Goal: Task Accomplishment & Management: Use online tool/utility

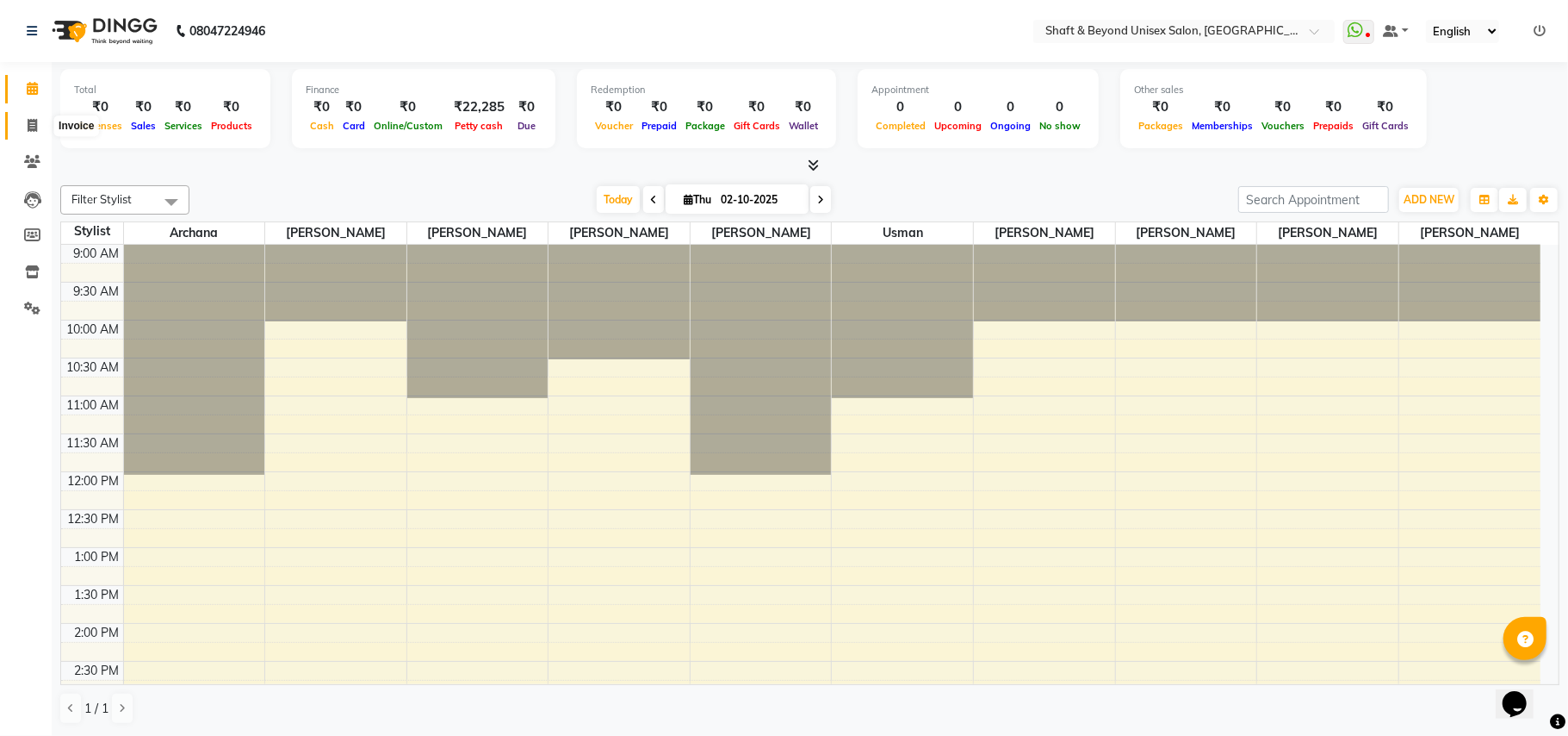
click at [35, 122] on icon at bounding box center [32, 125] width 9 height 13
select select "service"
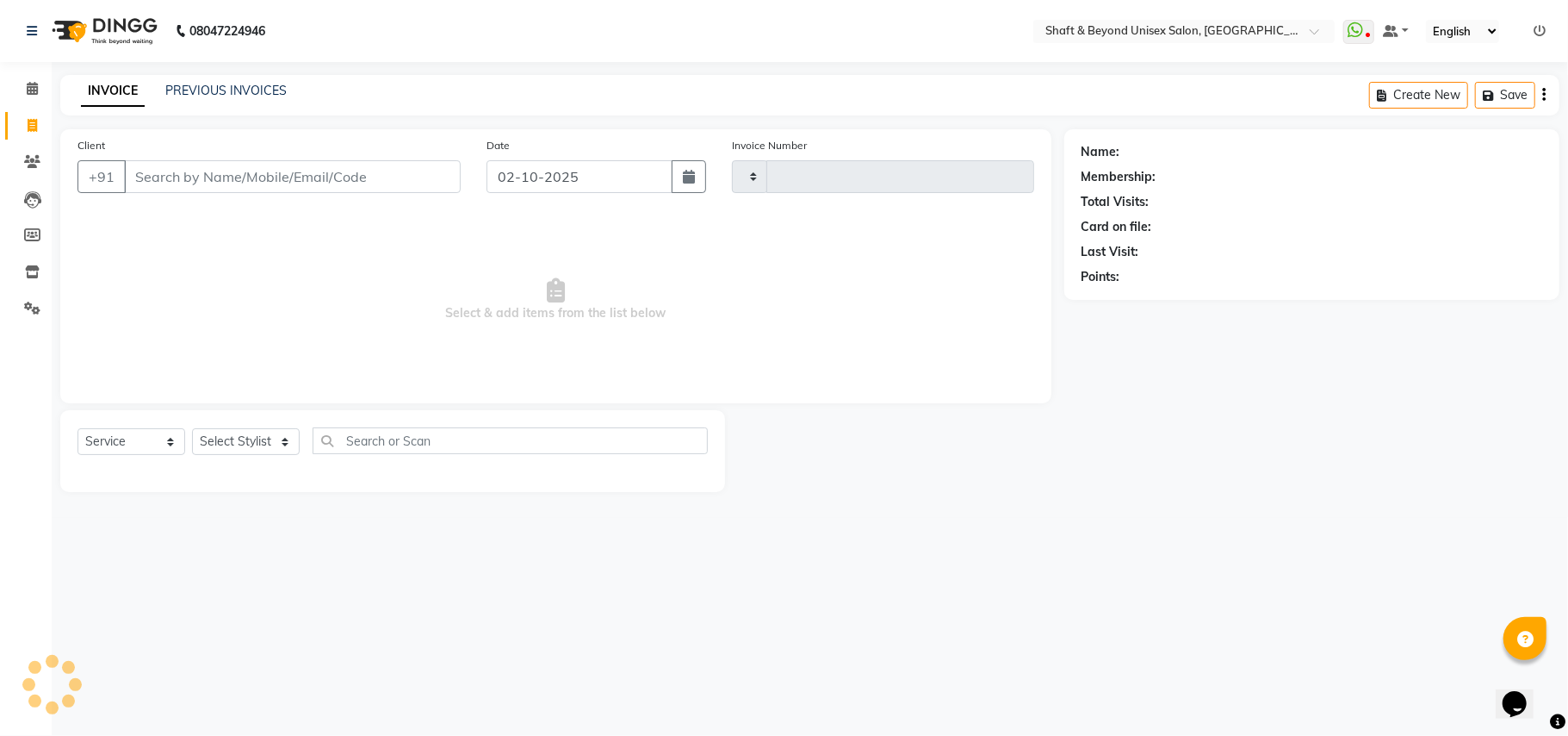
type input "2664"
select select "3878"
click at [183, 169] on input "Client" at bounding box center [293, 176] width 337 height 33
click at [263, 174] on input "Client" at bounding box center [293, 176] width 337 height 33
click at [273, 170] on input "Client" at bounding box center [293, 176] width 337 height 33
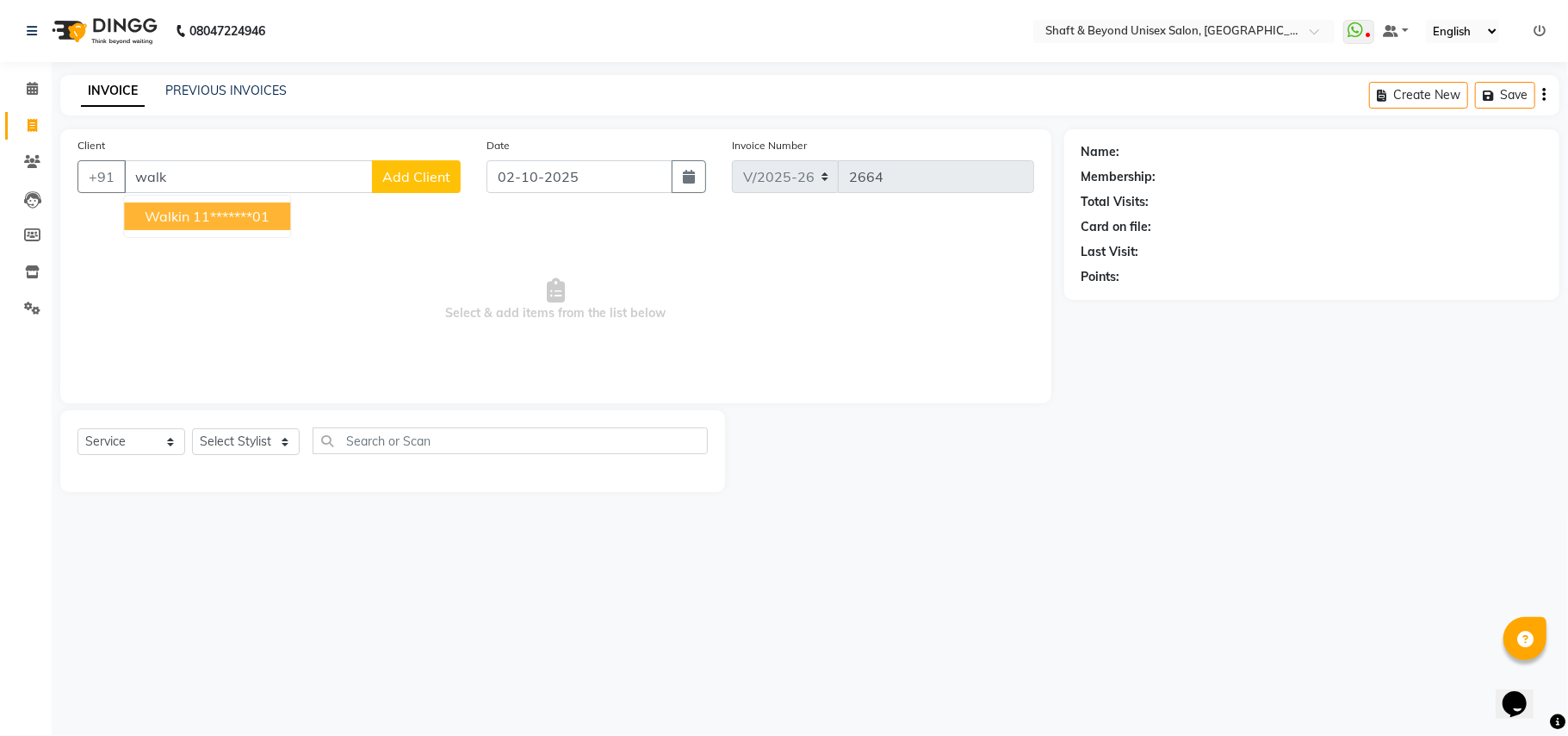
click at [268, 208] on ngb-highlight "11*******01" at bounding box center [231, 216] width 77 height 17
type input "11*******01"
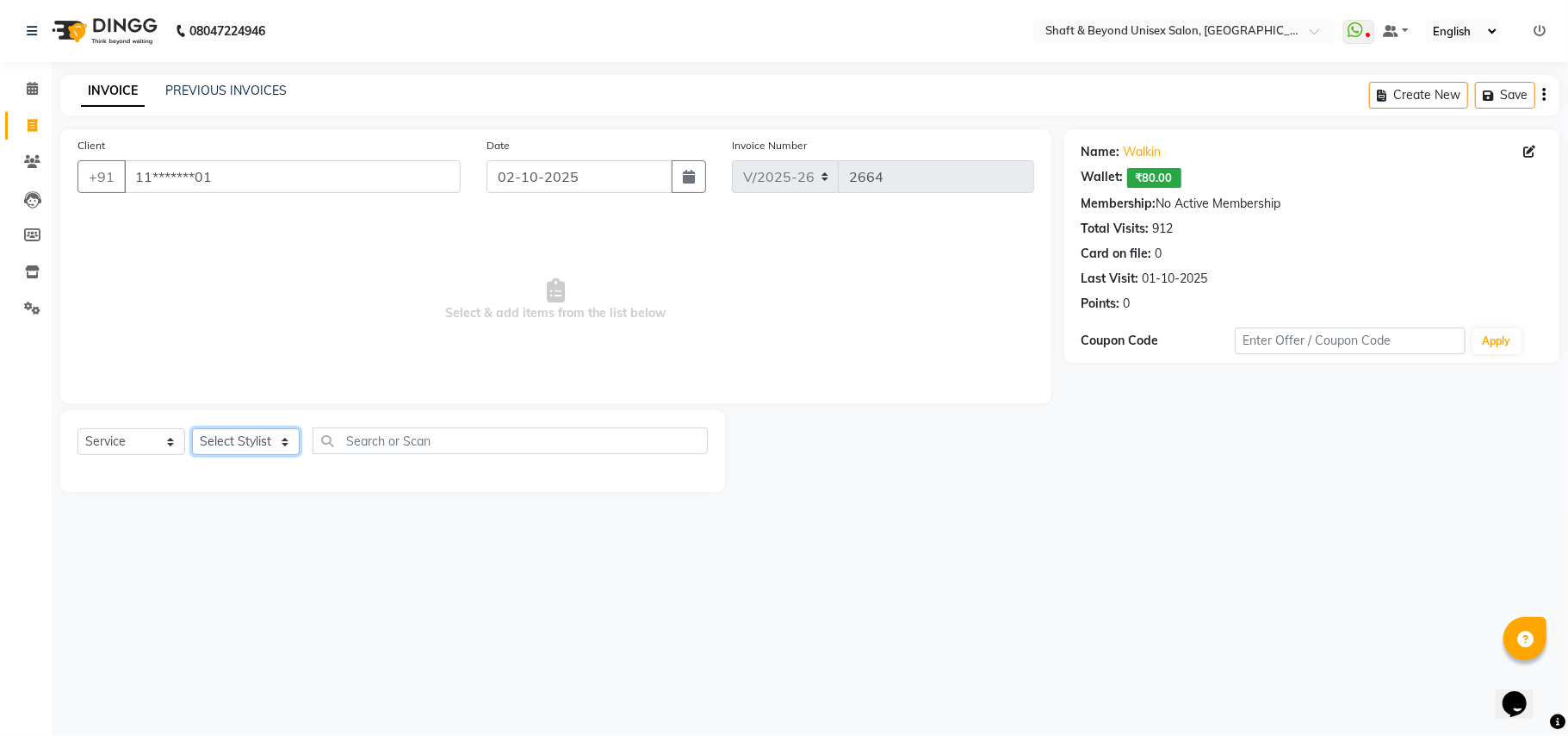
click at [210, 440] on select "Select Stylist Archana [PERSON_NAME] [PERSON_NAME] [PERSON_NAME] [PERSON_NAME] …" at bounding box center [245, 441] width 108 height 27
select select "88897"
click at [192, 428] on select "Select Stylist Archana [PERSON_NAME] [PERSON_NAME] [PERSON_NAME] [PERSON_NAME] …" at bounding box center [245, 441] width 108 height 27
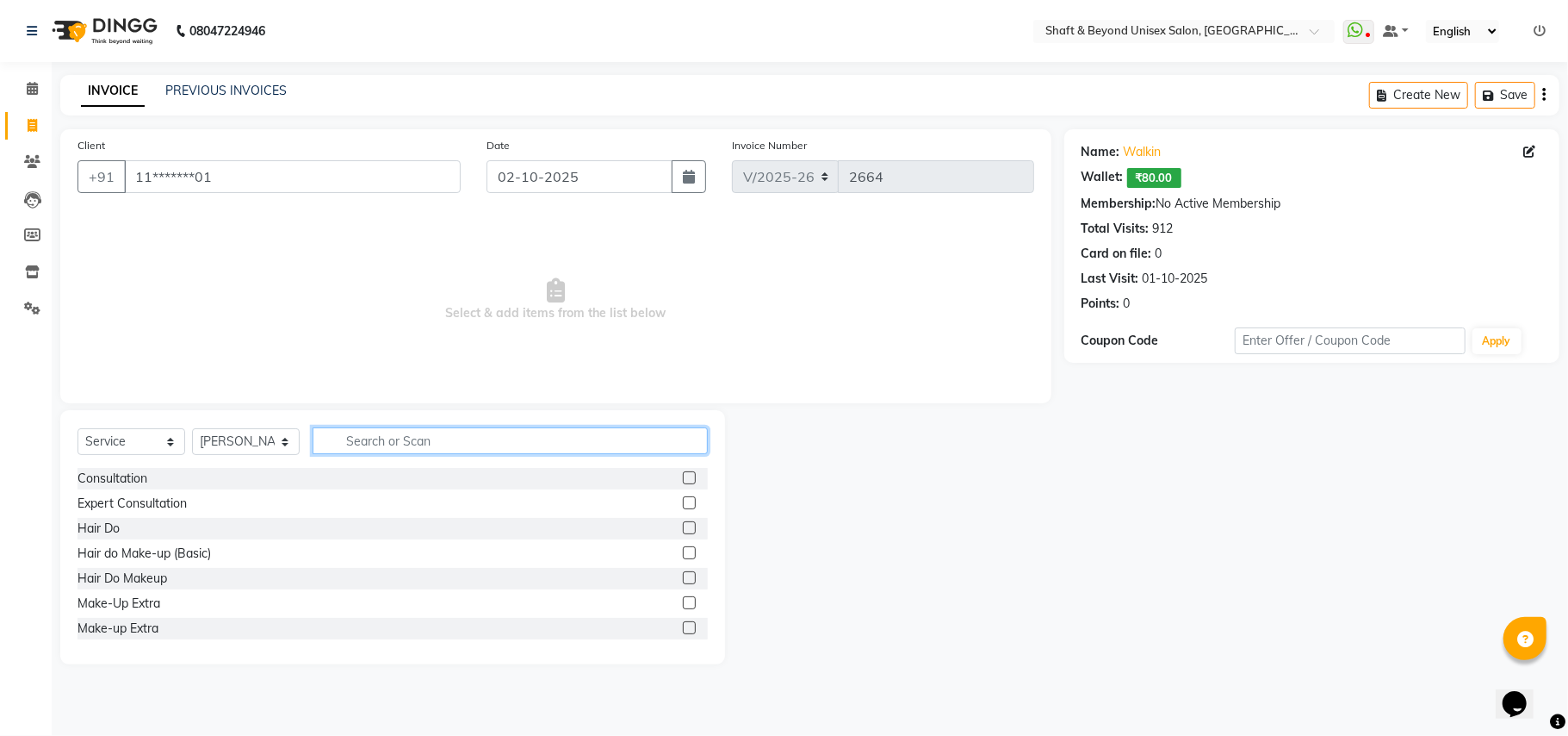
click at [366, 444] on input "text" at bounding box center [510, 440] width 396 height 27
click at [376, 434] on input "text" at bounding box center [510, 440] width 396 height 27
type input "bea"
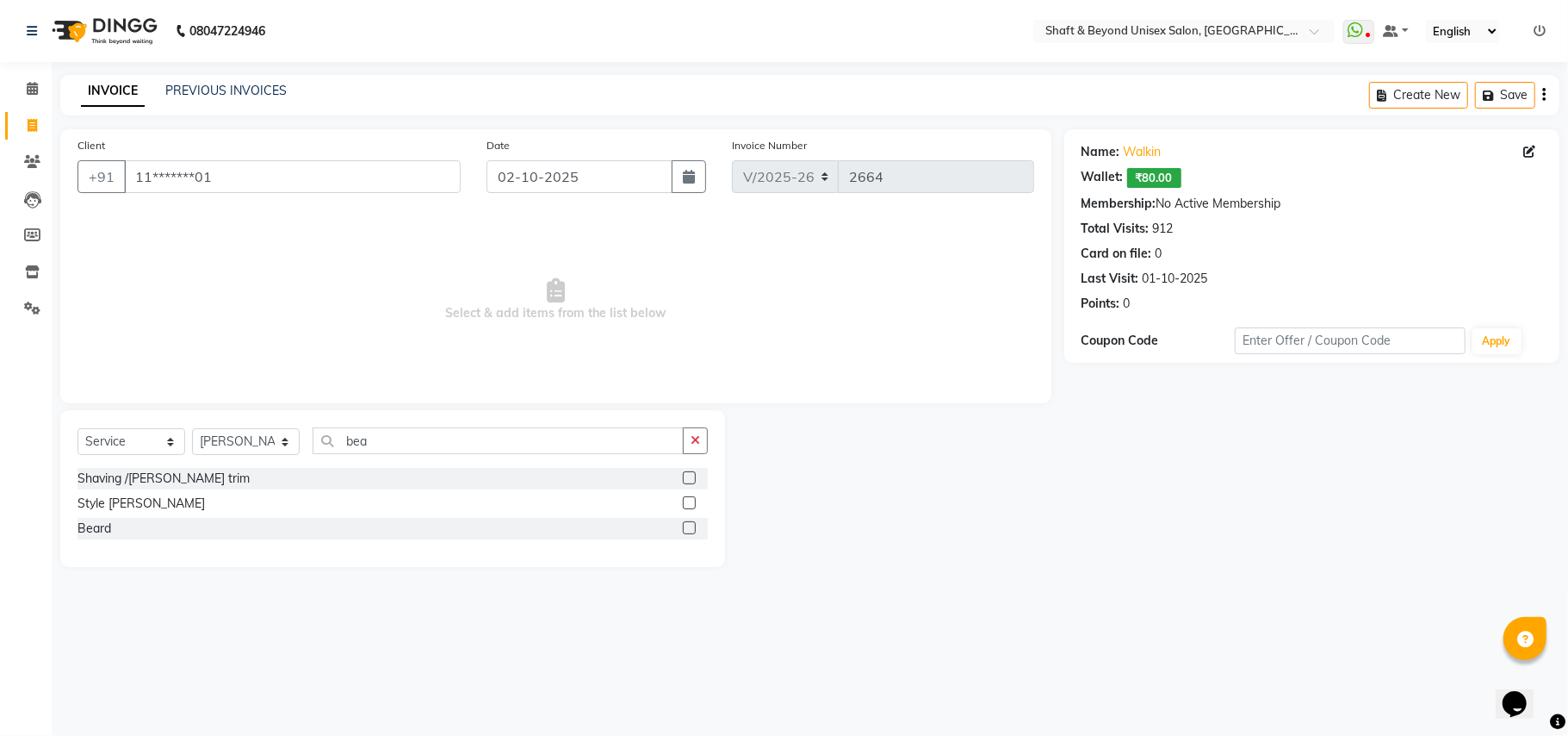
click at [690, 481] on label at bounding box center [689, 478] width 13 height 13
click at [690, 481] on input "checkbox" at bounding box center [688, 479] width 11 height 11
checkbox input "true"
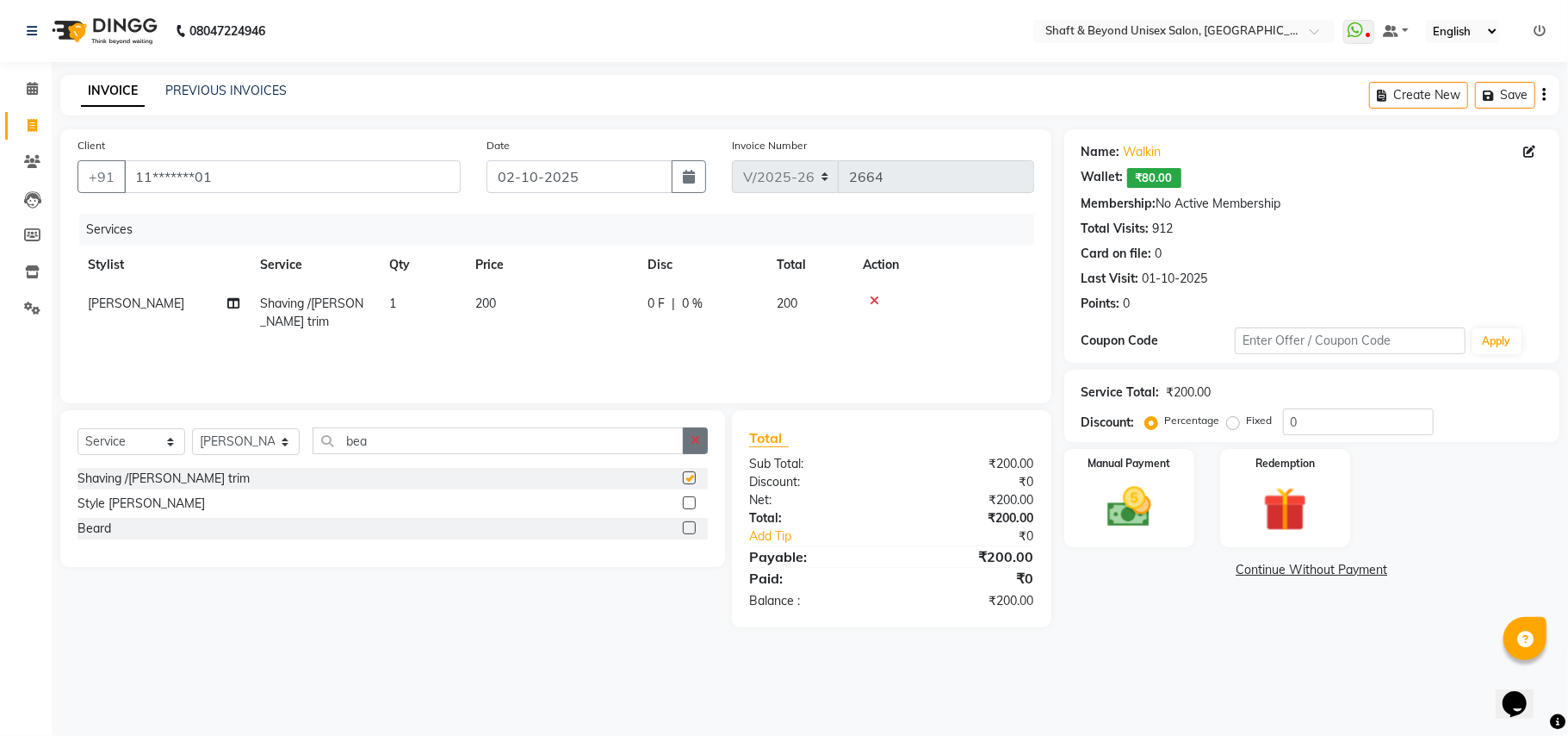
click at [693, 441] on icon "button" at bounding box center [696, 440] width 9 height 12
checkbox input "false"
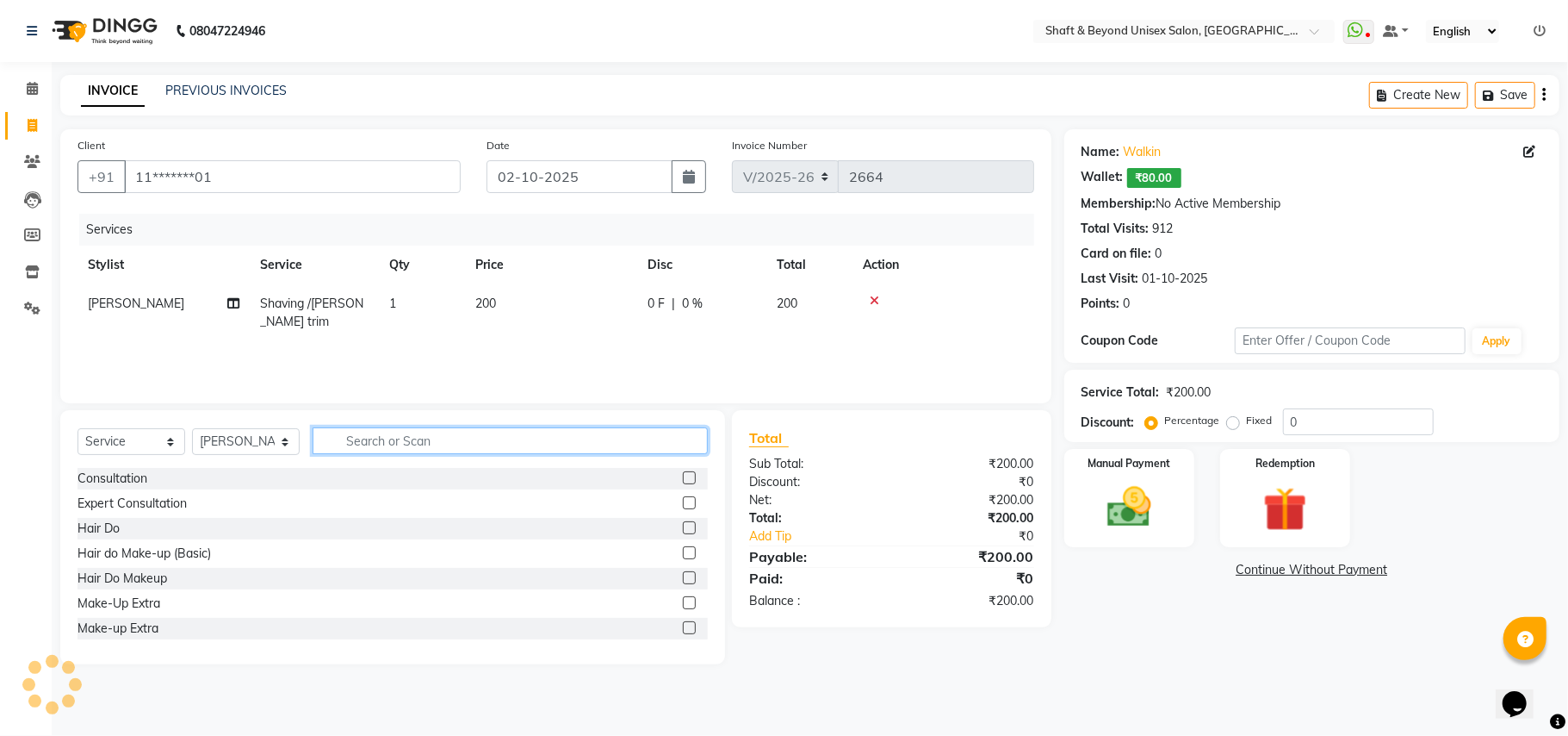
click at [449, 438] on input "text" at bounding box center [510, 440] width 396 height 27
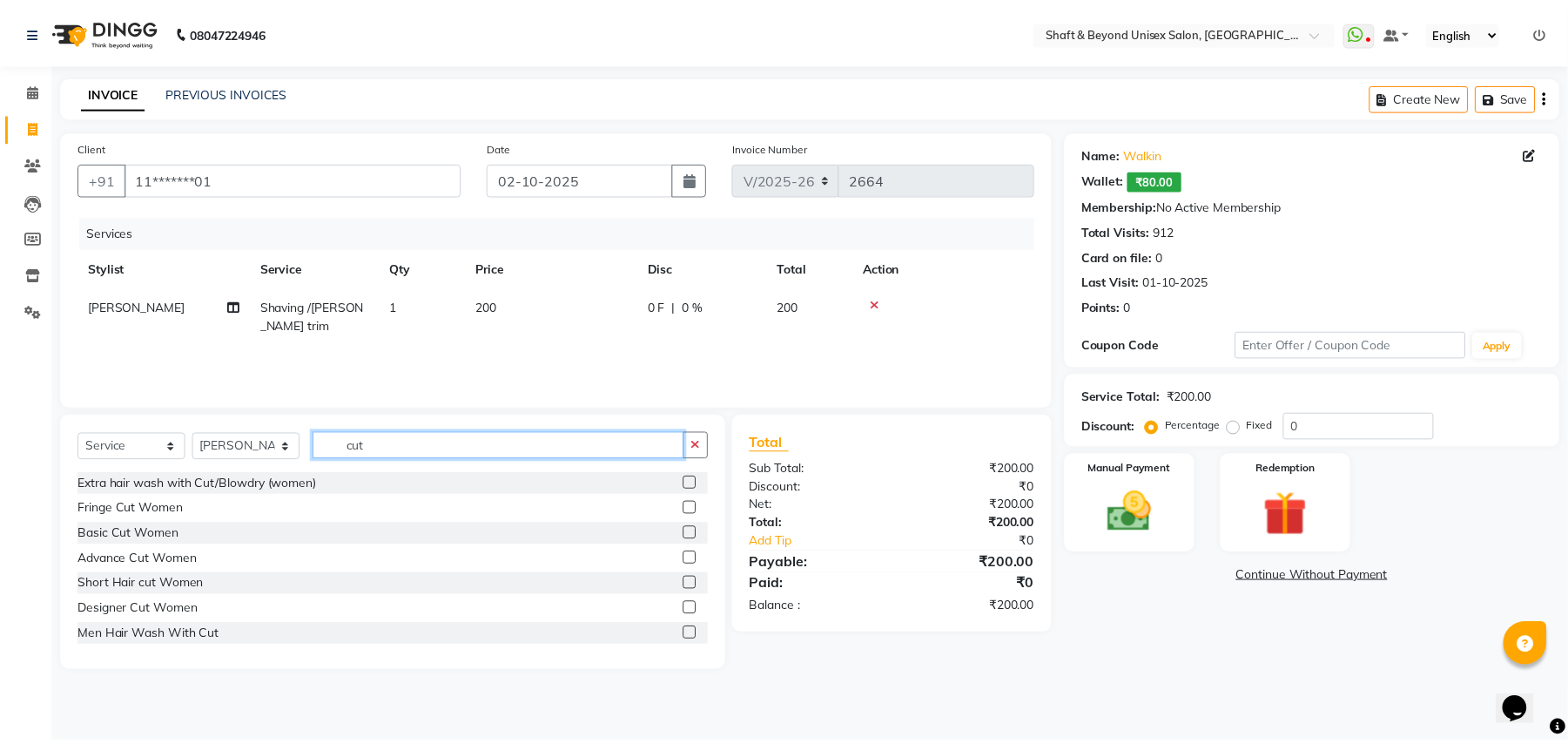
scroll to position [116, 0]
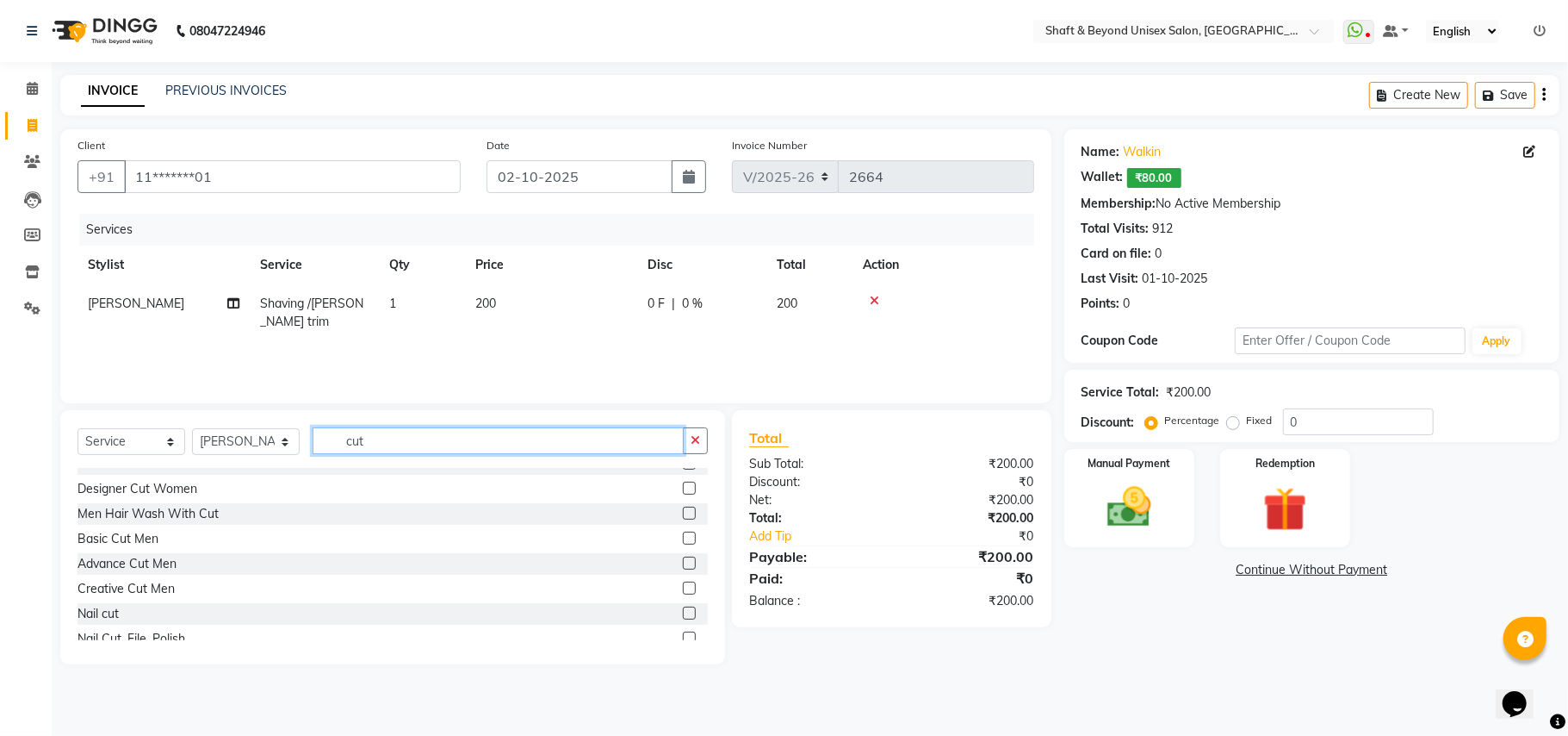
type input "cut"
click at [683, 540] on label at bounding box center [689, 538] width 13 height 13
click at [683, 540] on input "checkbox" at bounding box center [688, 539] width 11 height 11
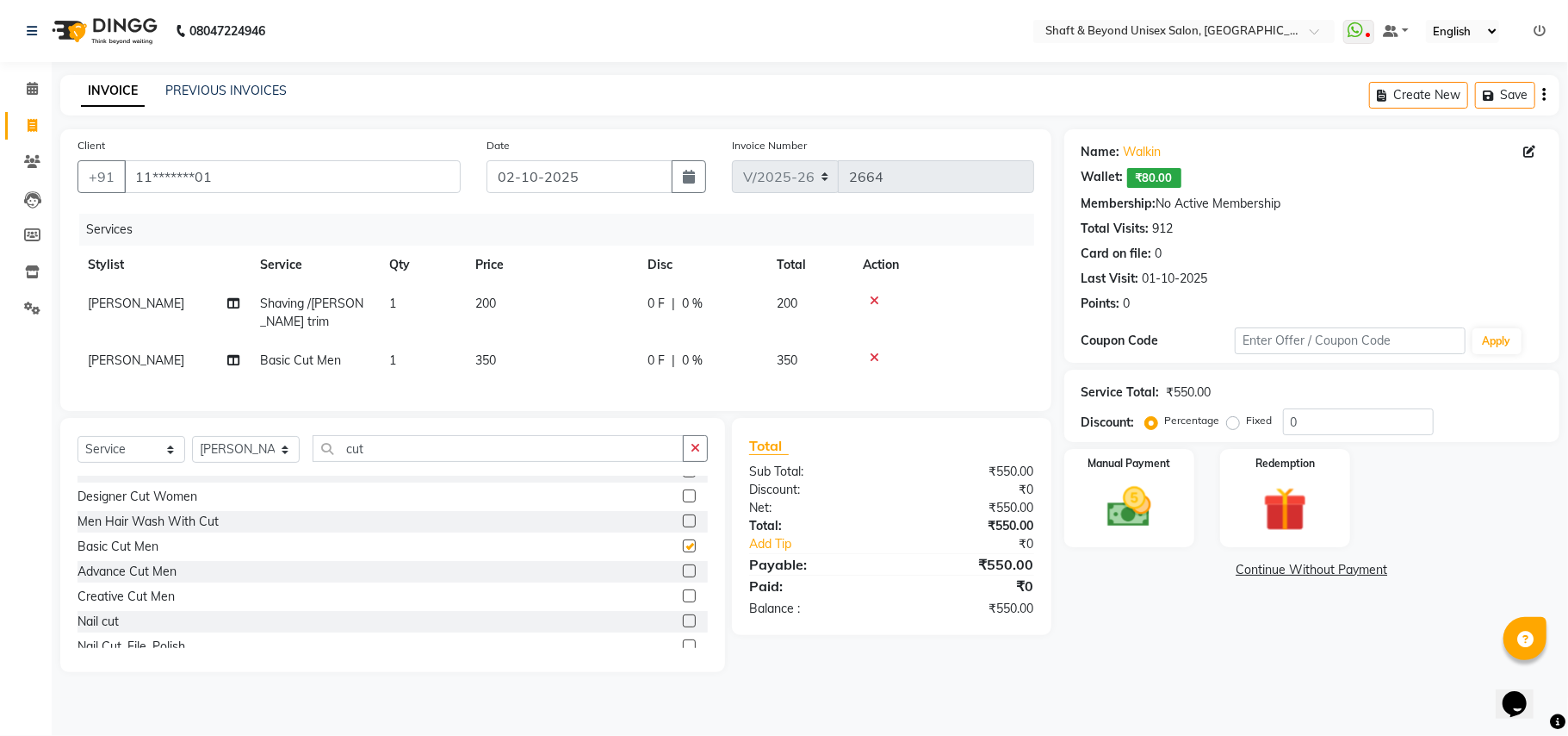
checkbox input "false"
click at [663, 358] on span "0 F" at bounding box center [656, 360] width 17 height 18
select select "88897"
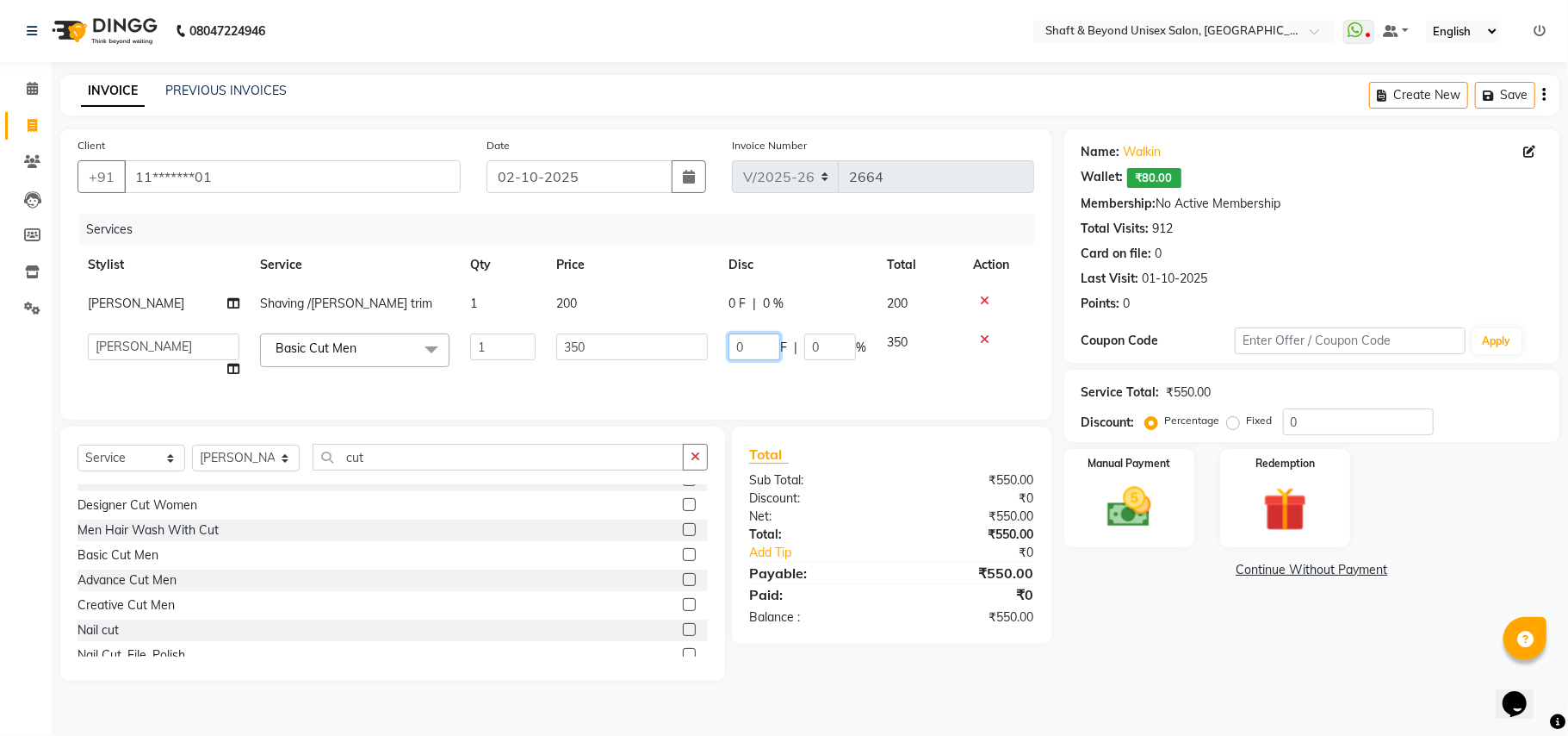
click at [747, 343] on input "0" at bounding box center [754, 346] width 51 height 27
type input "100"
click at [726, 383] on div "Services Stylist Service Qty Price Disc Total Action [PERSON_NAME] Shaving /[PE…" at bounding box center [555, 308] width 957 height 189
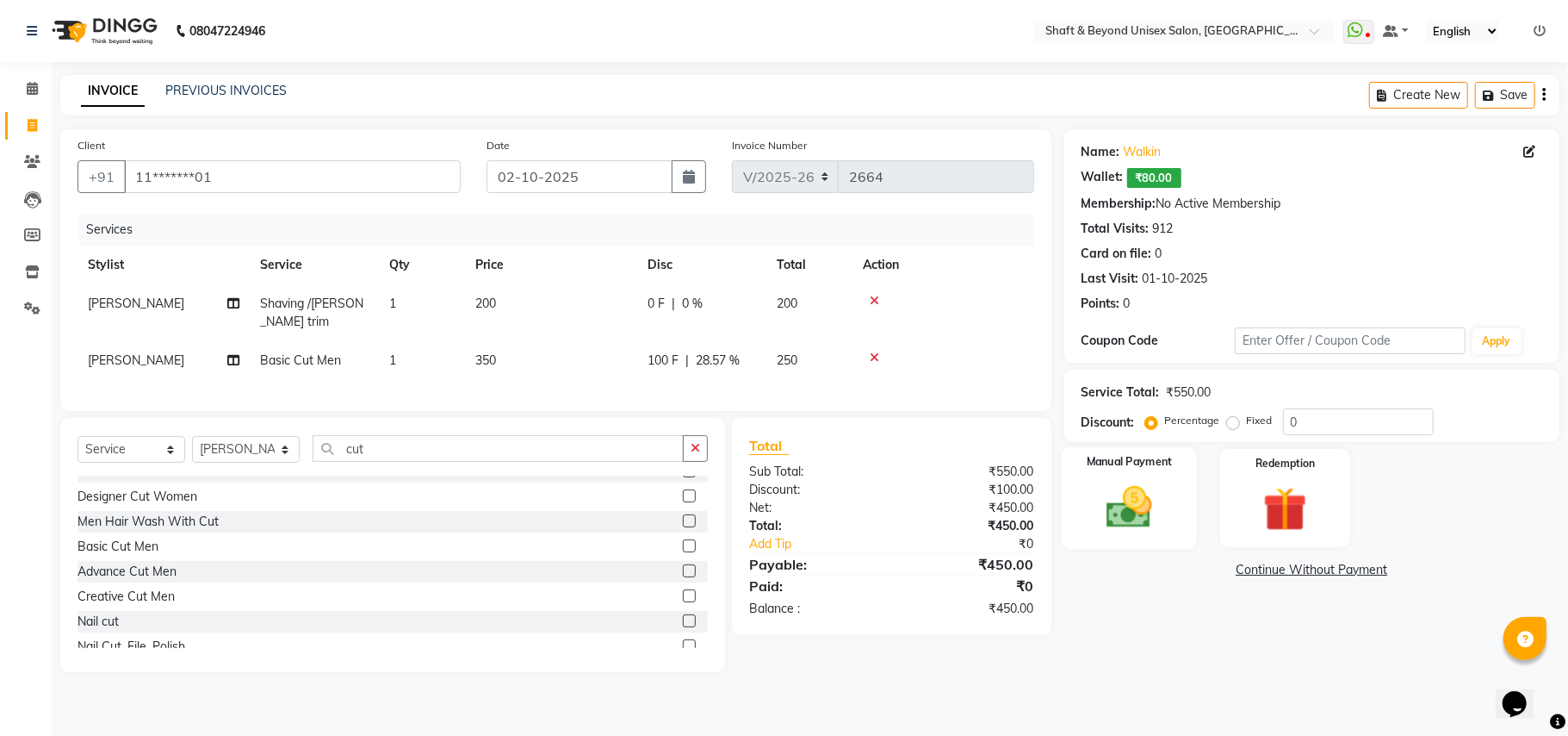
click at [1120, 501] on img at bounding box center [1129, 507] width 75 height 53
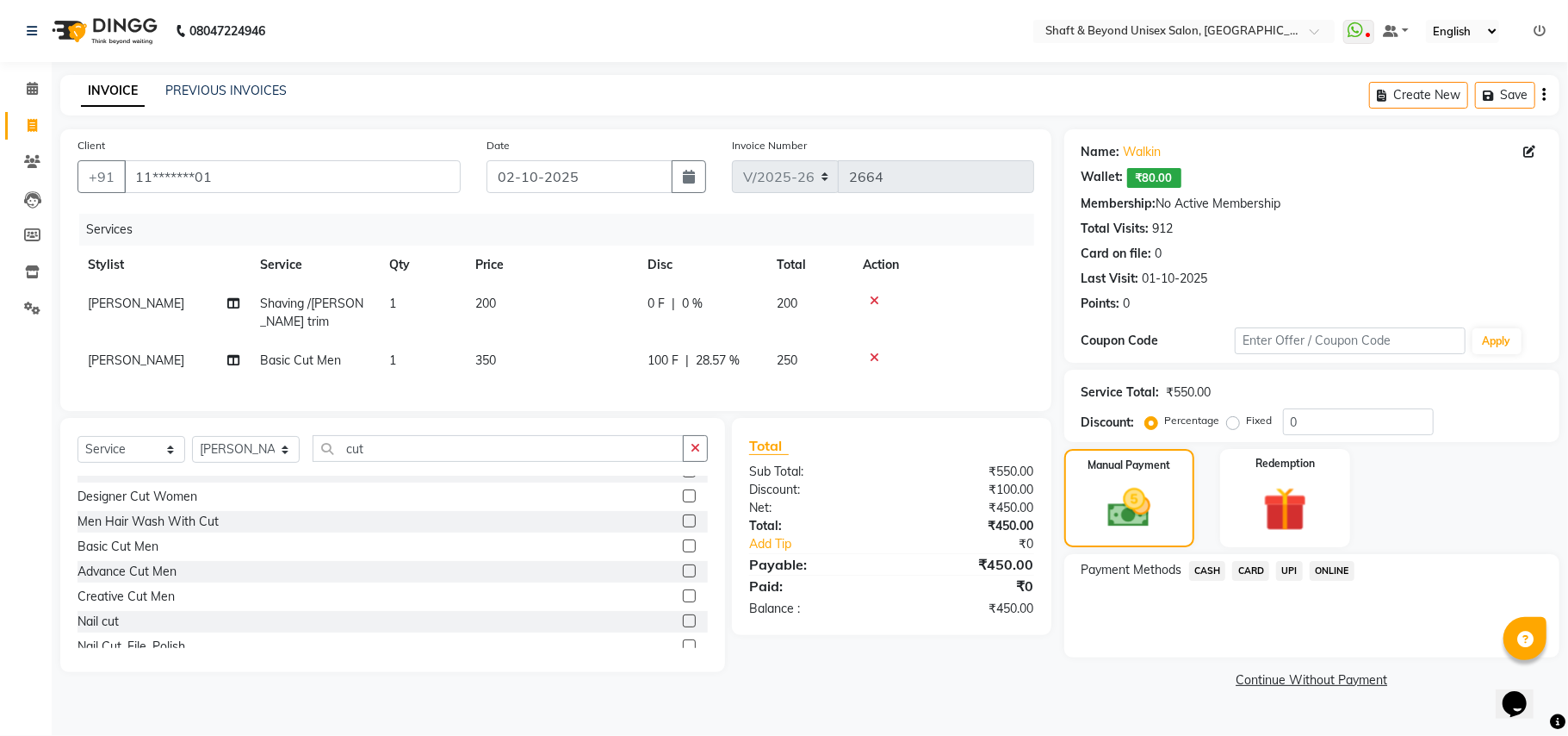
click at [1252, 572] on span "CARD" at bounding box center [1251, 570] width 37 height 20
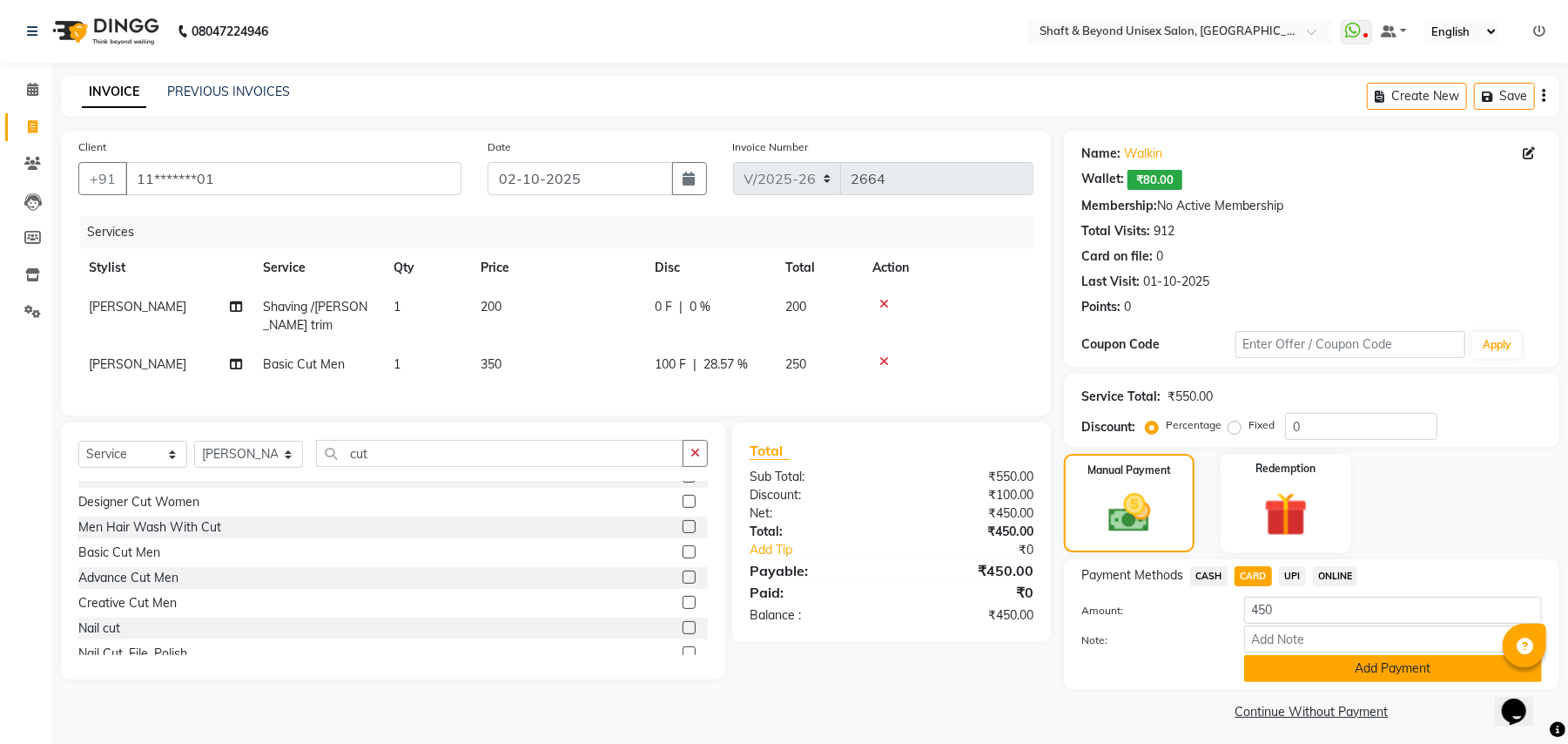
click at [1285, 659] on button "Add Payment" at bounding box center [1392, 668] width 298 height 27
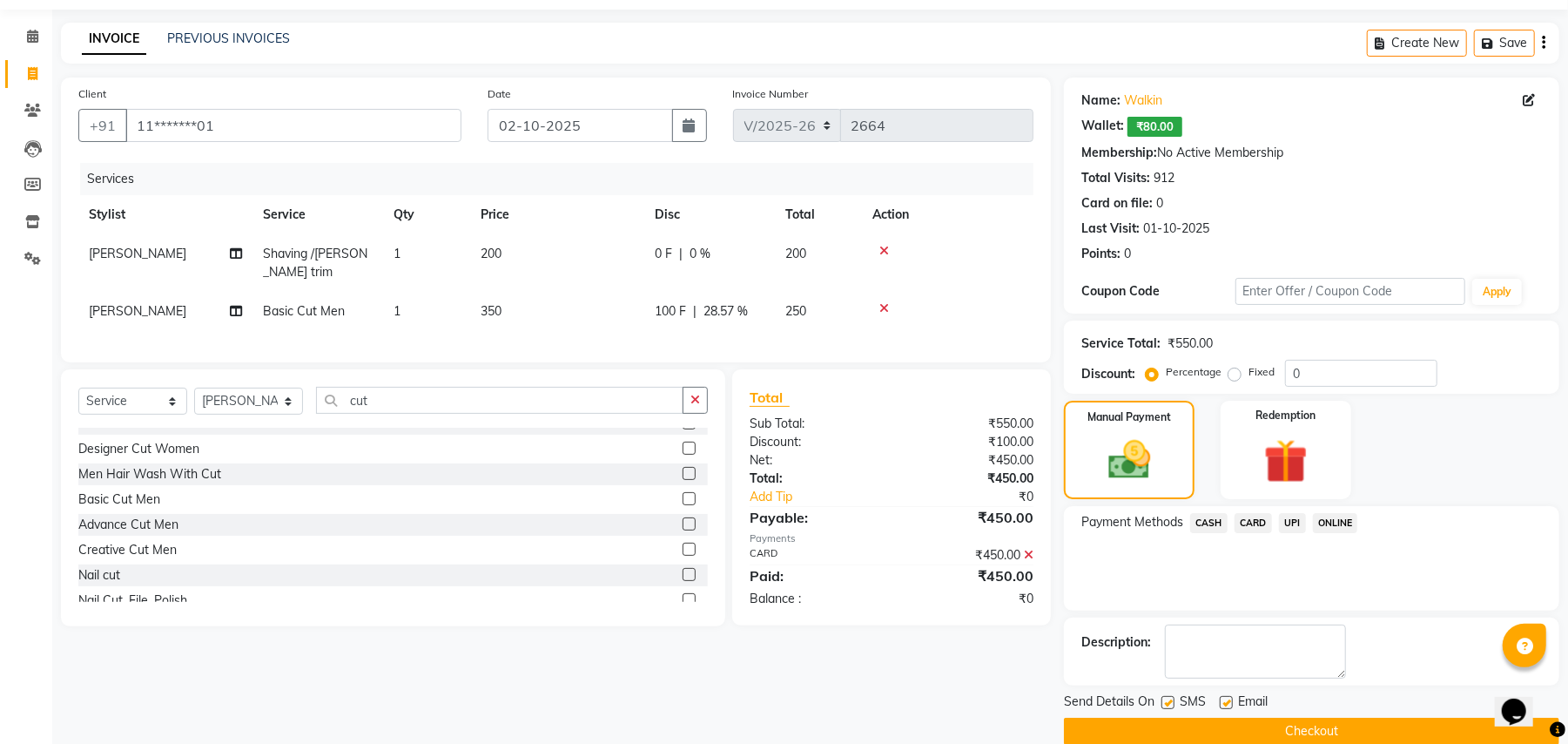
scroll to position [81, 0]
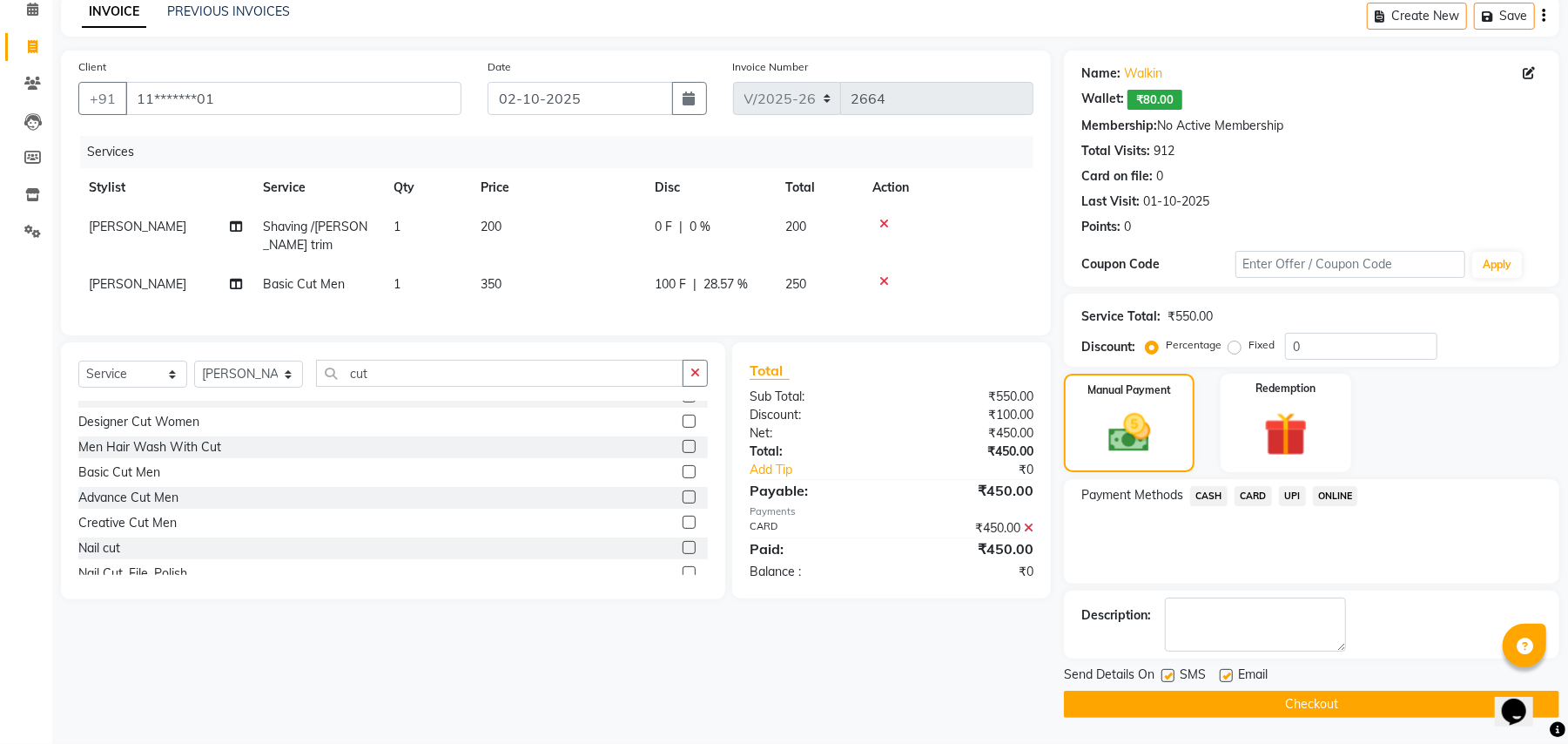
click at [1279, 703] on button "Checkout" at bounding box center [1312, 703] width 495 height 27
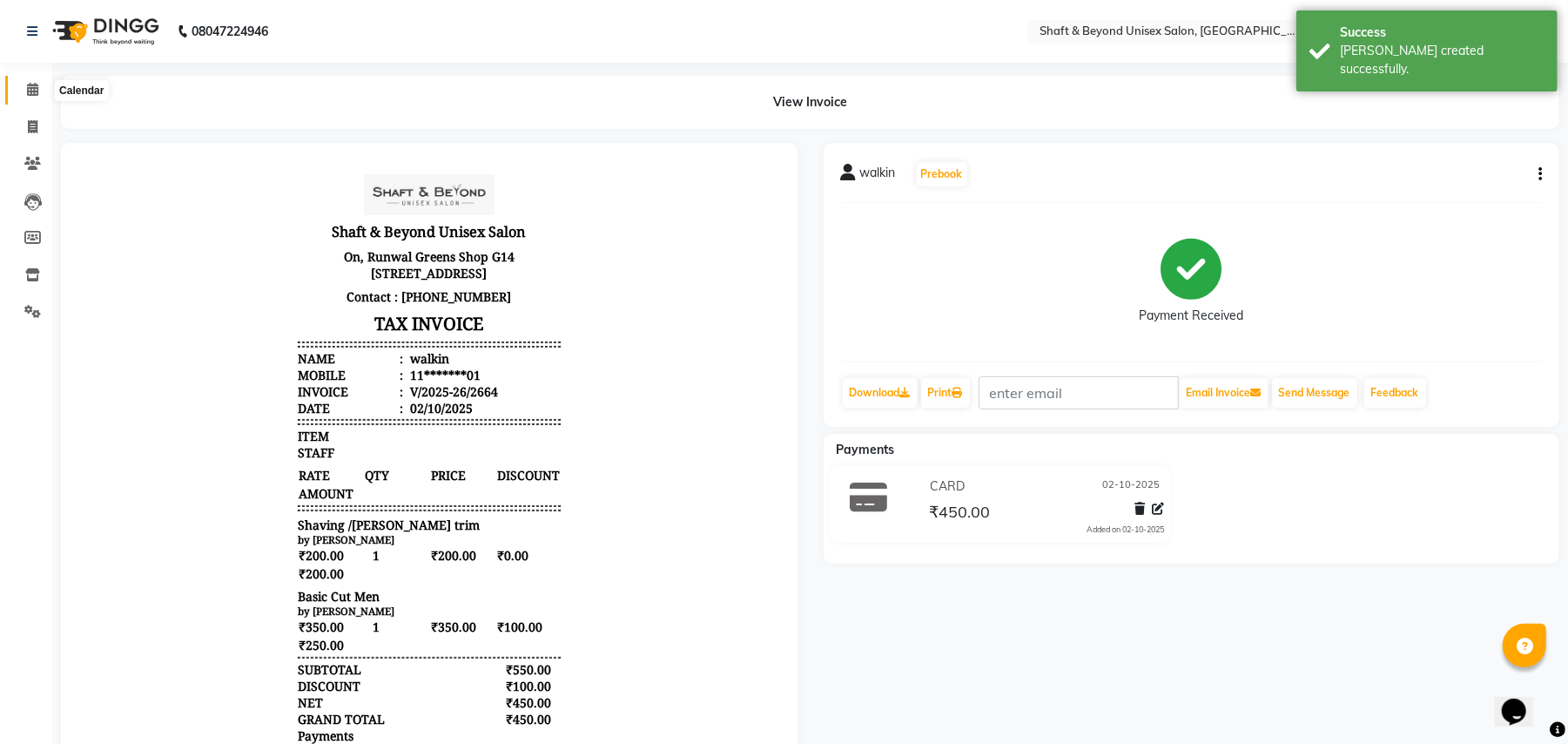
click at [28, 94] on icon at bounding box center [33, 90] width 11 height 13
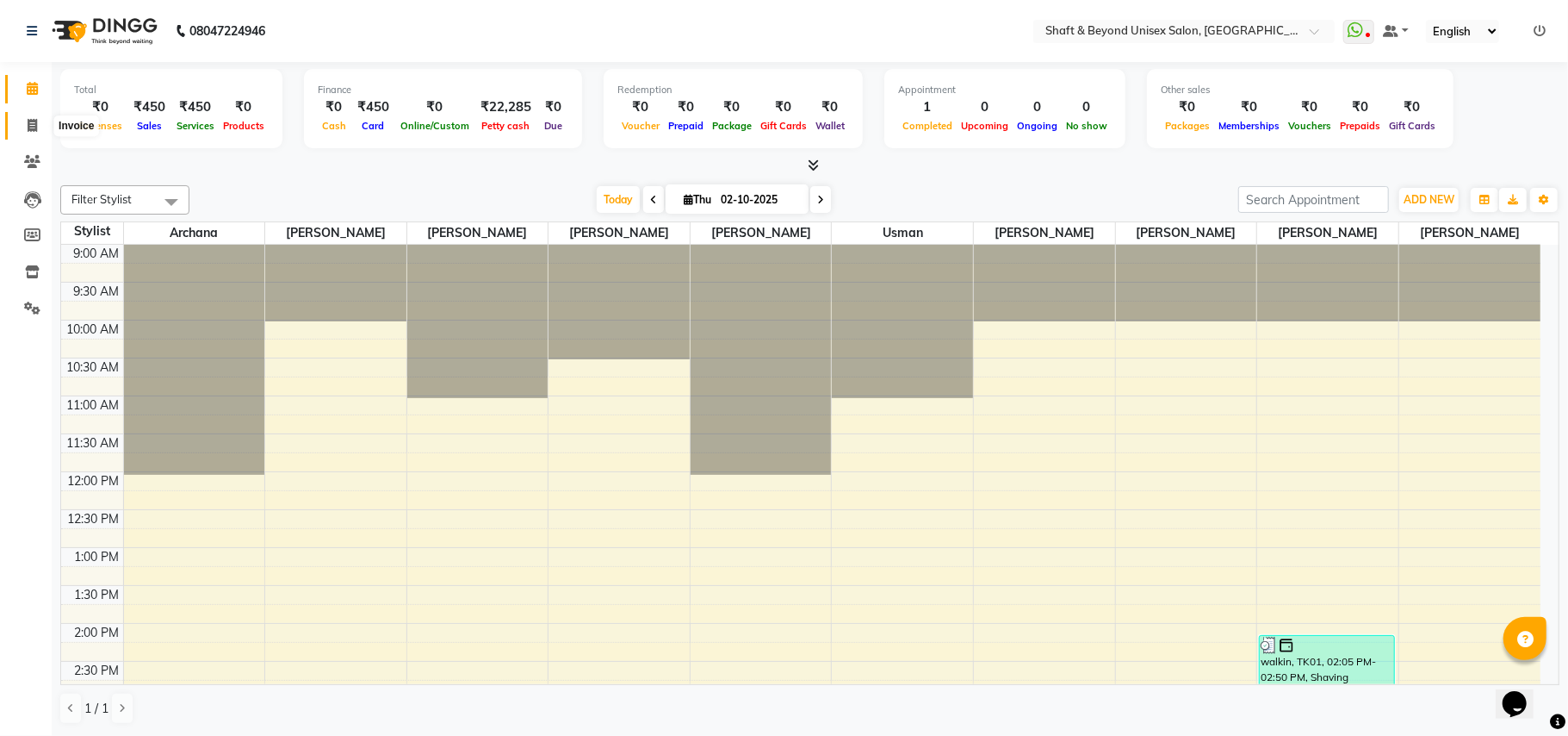
click at [27, 127] on icon at bounding box center [32, 125] width 9 height 13
select select "3878"
select select "service"
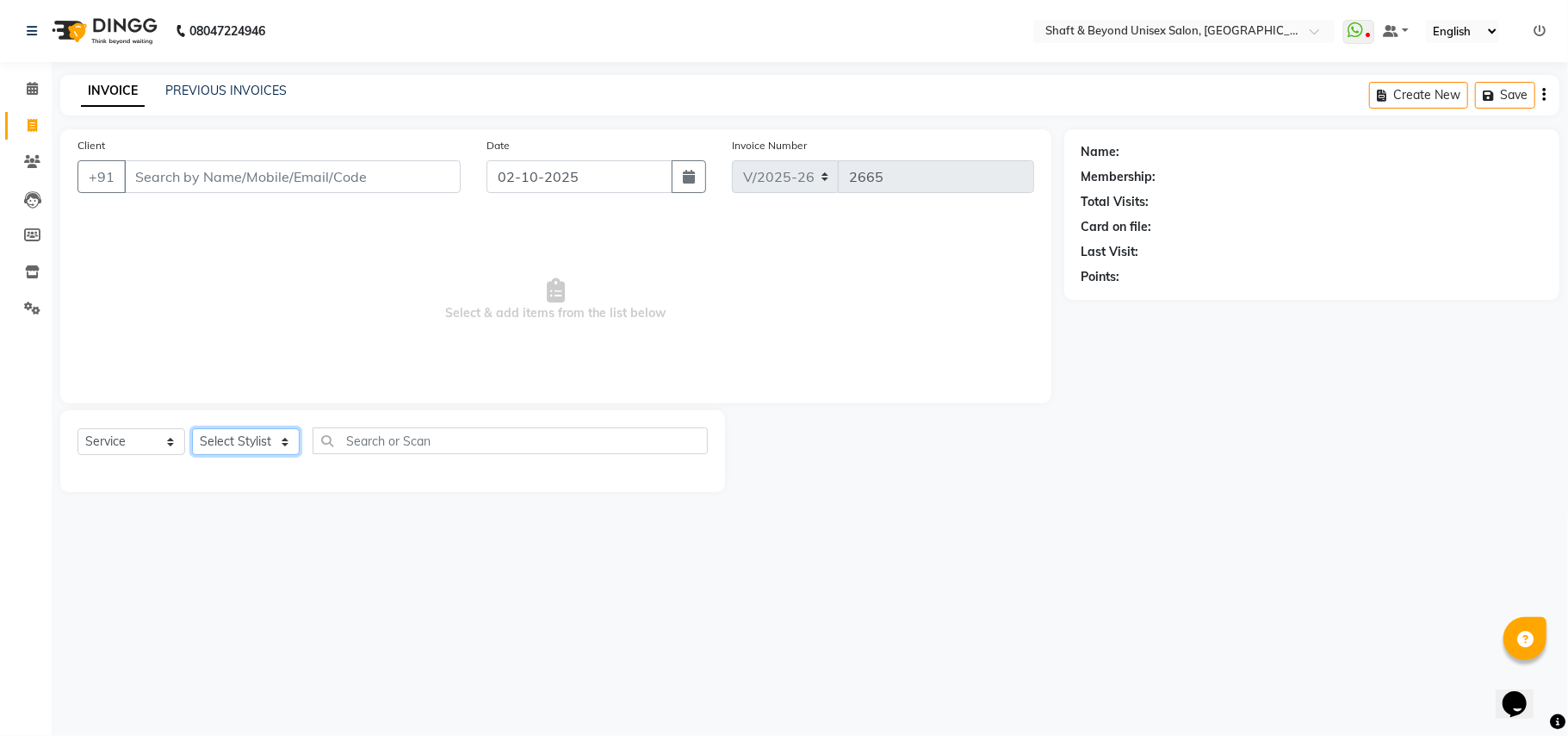
click at [225, 442] on select "Select Stylist Archana [PERSON_NAME] [PERSON_NAME] [PERSON_NAME] [PERSON_NAME] …" at bounding box center [245, 441] width 108 height 27
select select "19080"
click at [192, 428] on select "Select Stylist Archana [PERSON_NAME] [PERSON_NAME] [PERSON_NAME] [PERSON_NAME] …" at bounding box center [245, 441] width 108 height 27
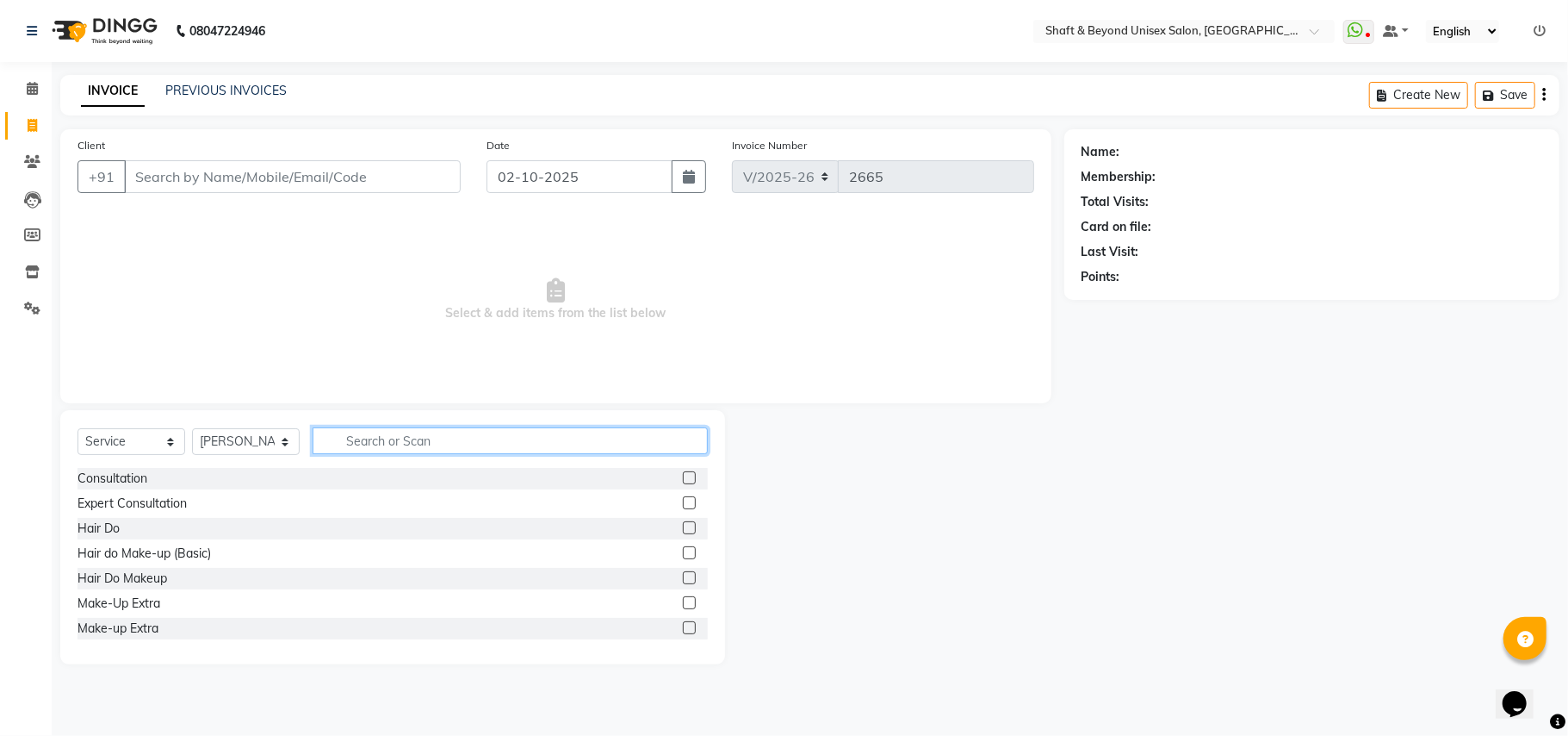
click at [379, 440] on input "text" at bounding box center [510, 440] width 396 height 27
type input "pedi"
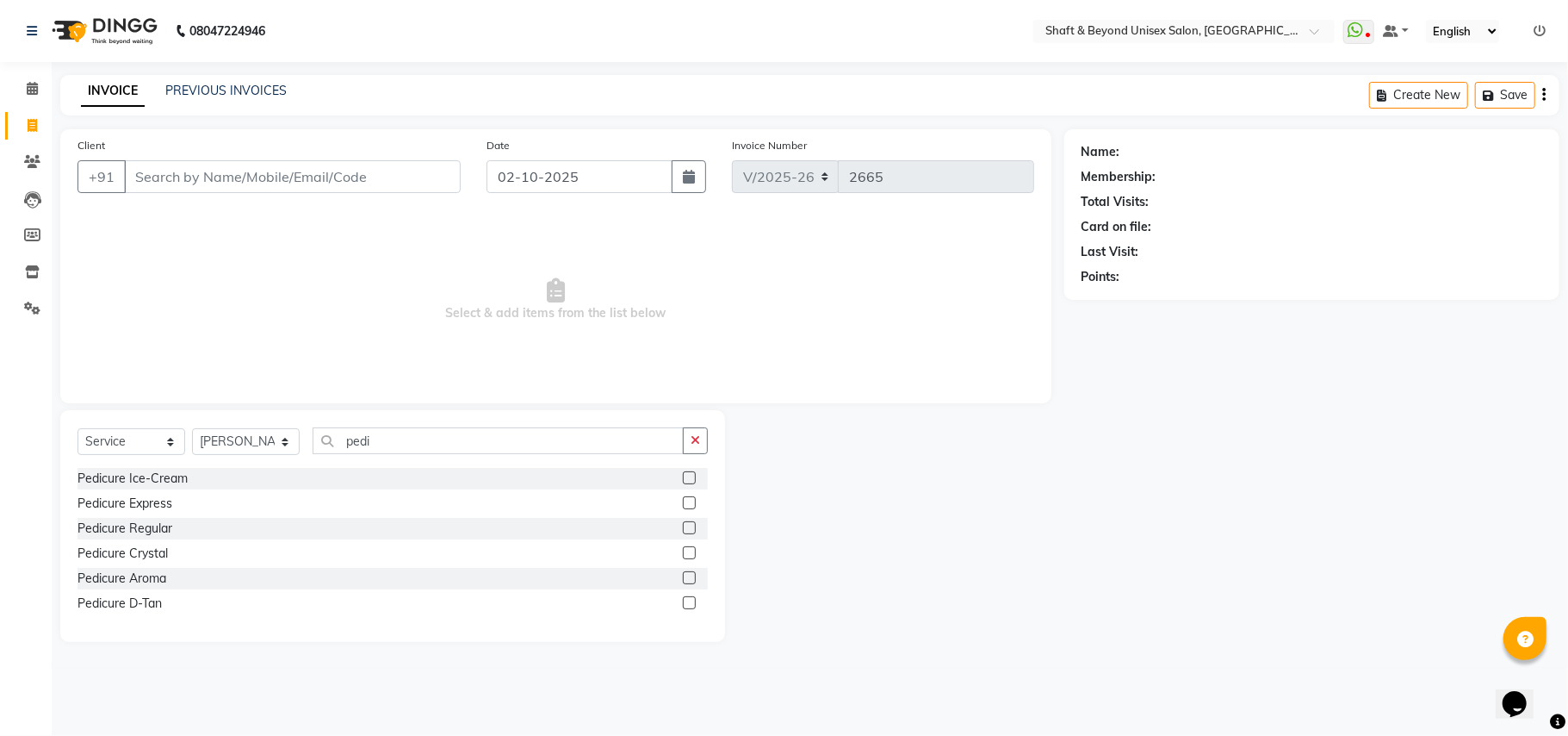
click at [687, 606] on label at bounding box center [689, 602] width 13 height 13
click at [687, 606] on input "checkbox" at bounding box center [688, 603] width 11 height 11
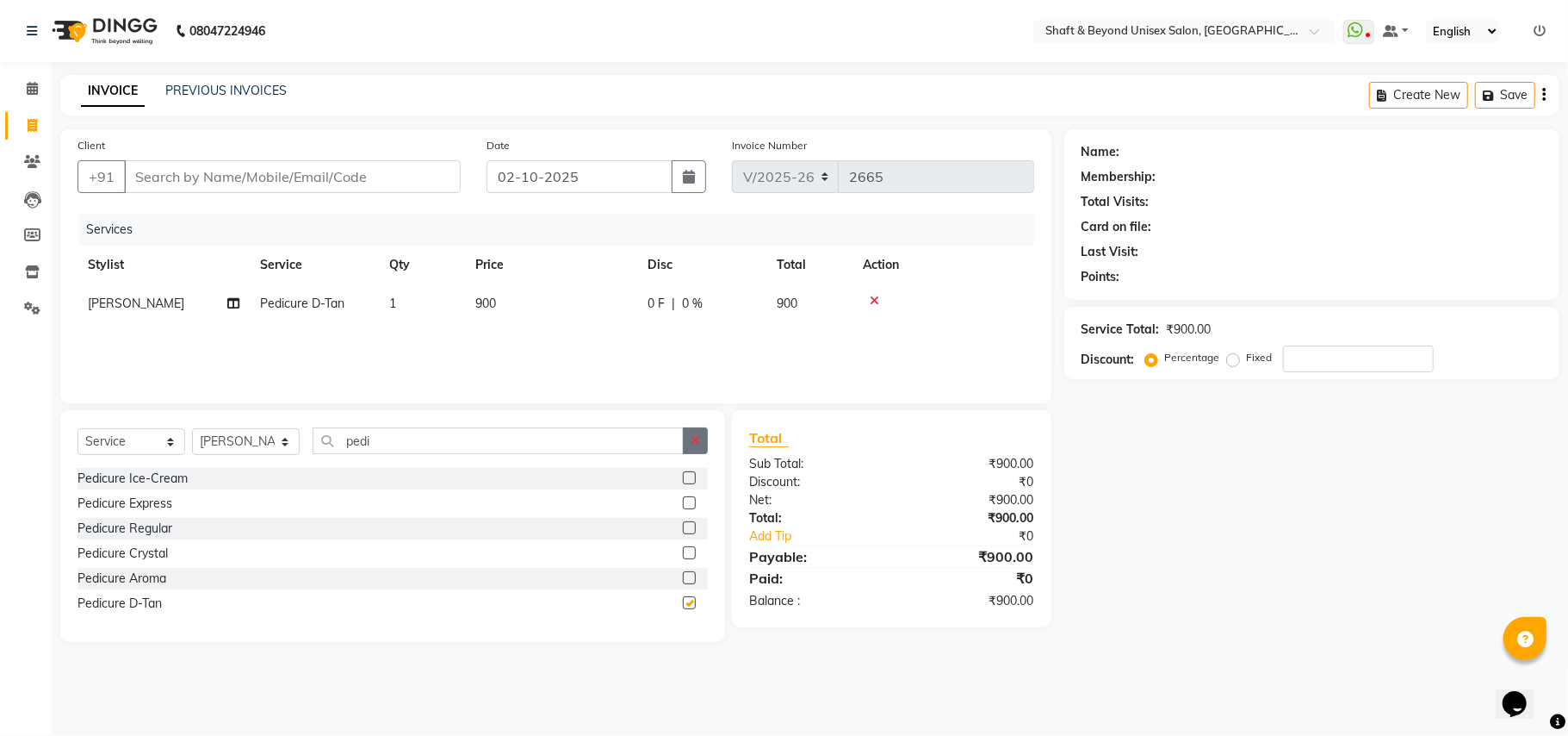
checkbox input "false"
click at [694, 442] on icon "button" at bounding box center [696, 440] width 9 height 12
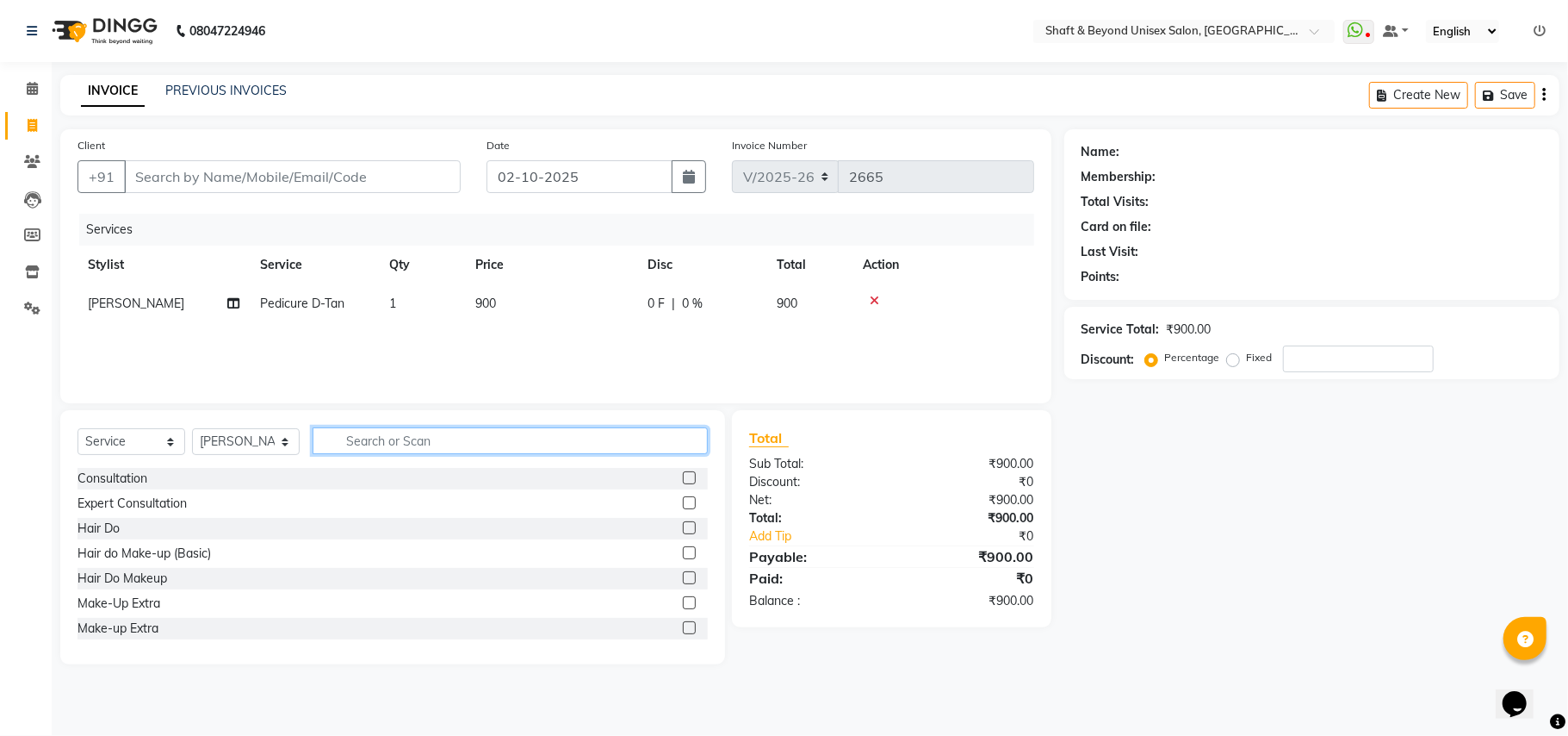
click at [663, 442] on input "text" at bounding box center [510, 440] width 396 height 27
type input "mani"
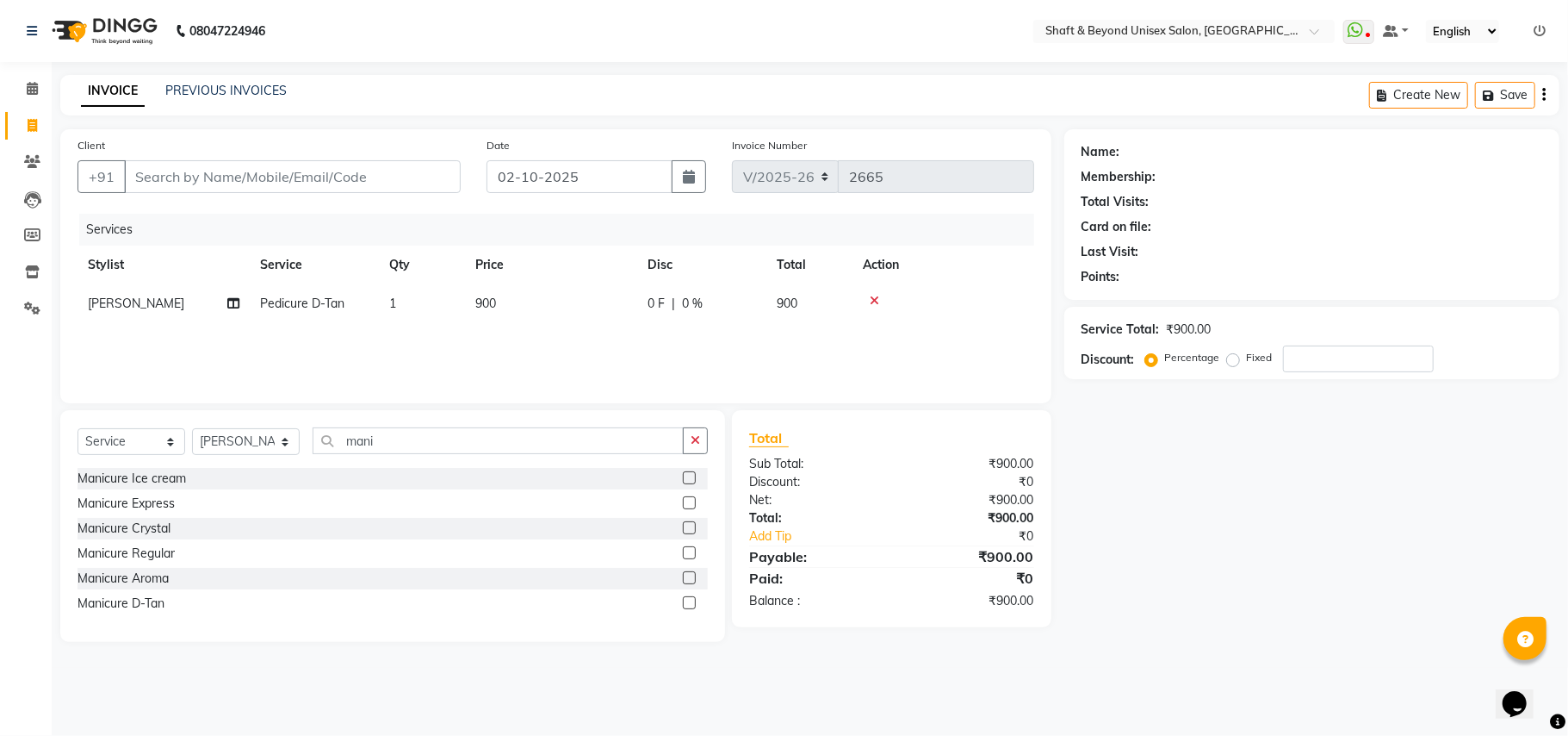
click at [691, 553] on label at bounding box center [689, 553] width 13 height 13
click at [691, 553] on input "checkbox" at bounding box center [688, 554] width 11 height 11
checkbox input "false"
click at [698, 446] on icon "button" at bounding box center [696, 440] width 9 height 12
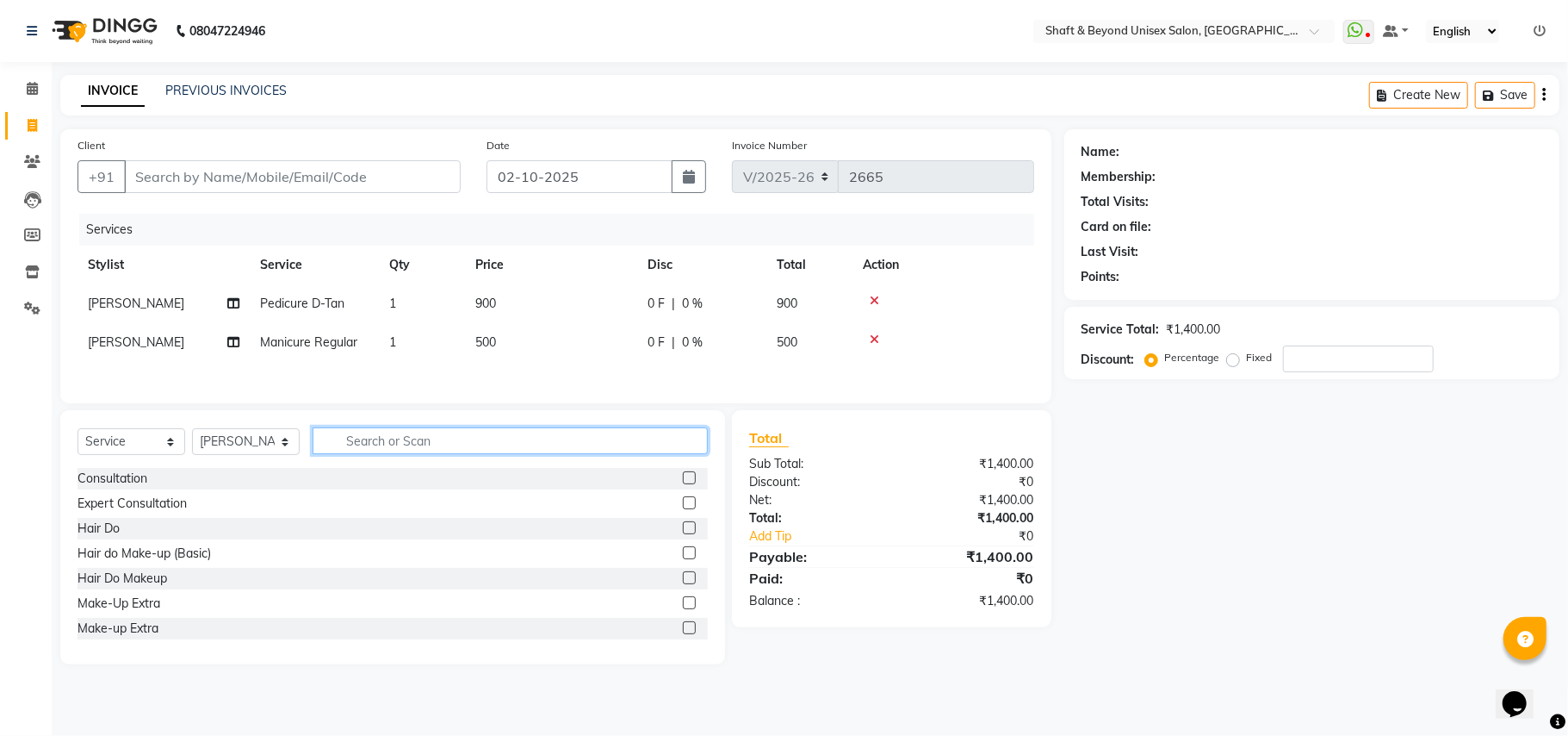
click at [579, 442] on input "text" at bounding box center [510, 440] width 396 height 27
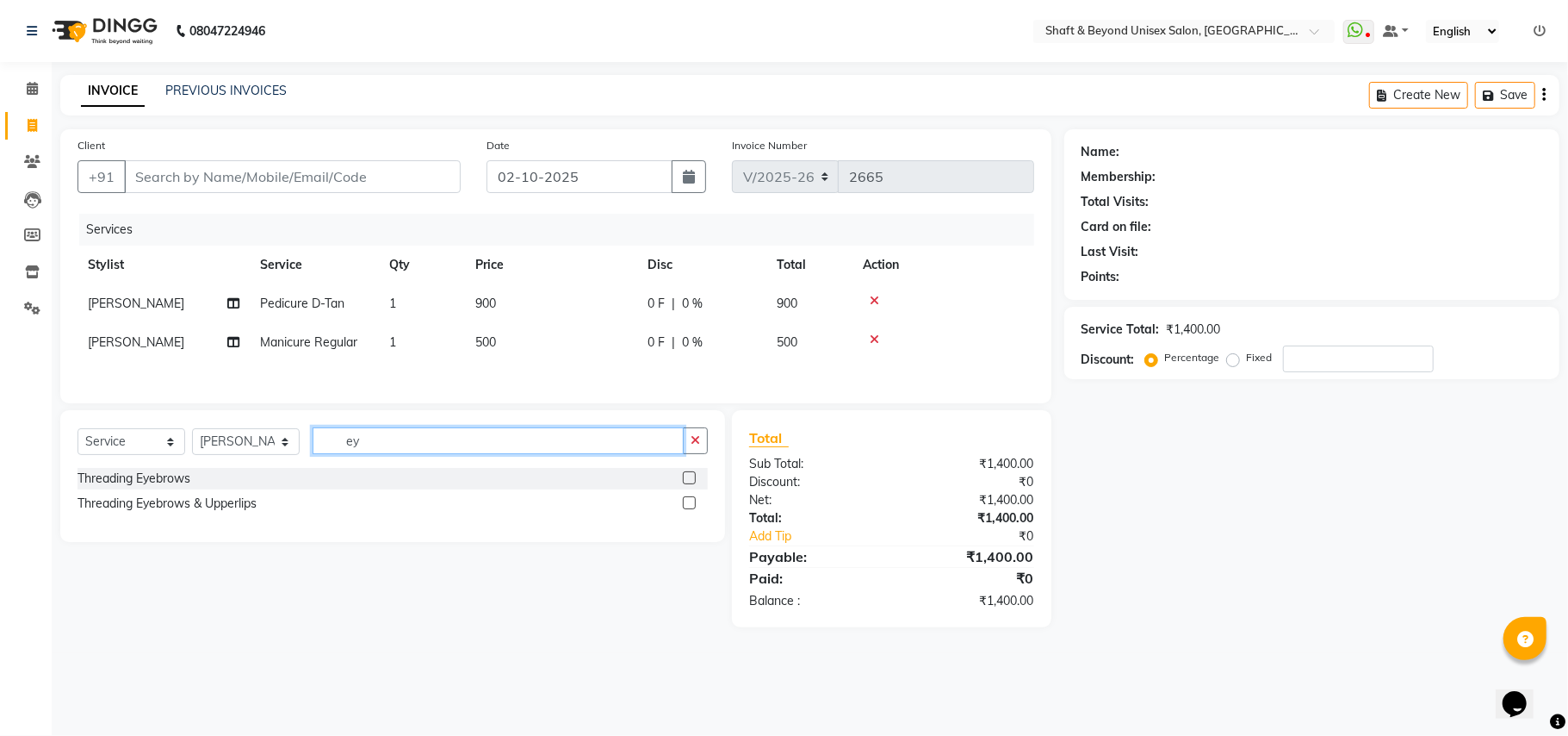
type input "ey"
click at [679, 483] on div "Threading Eyebrows" at bounding box center [393, 478] width 630 height 22
click at [687, 483] on label at bounding box center [689, 478] width 13 height 13
click at [687, 483] on input "checkbox" at bounding box center [688, 479] width 11 height 11
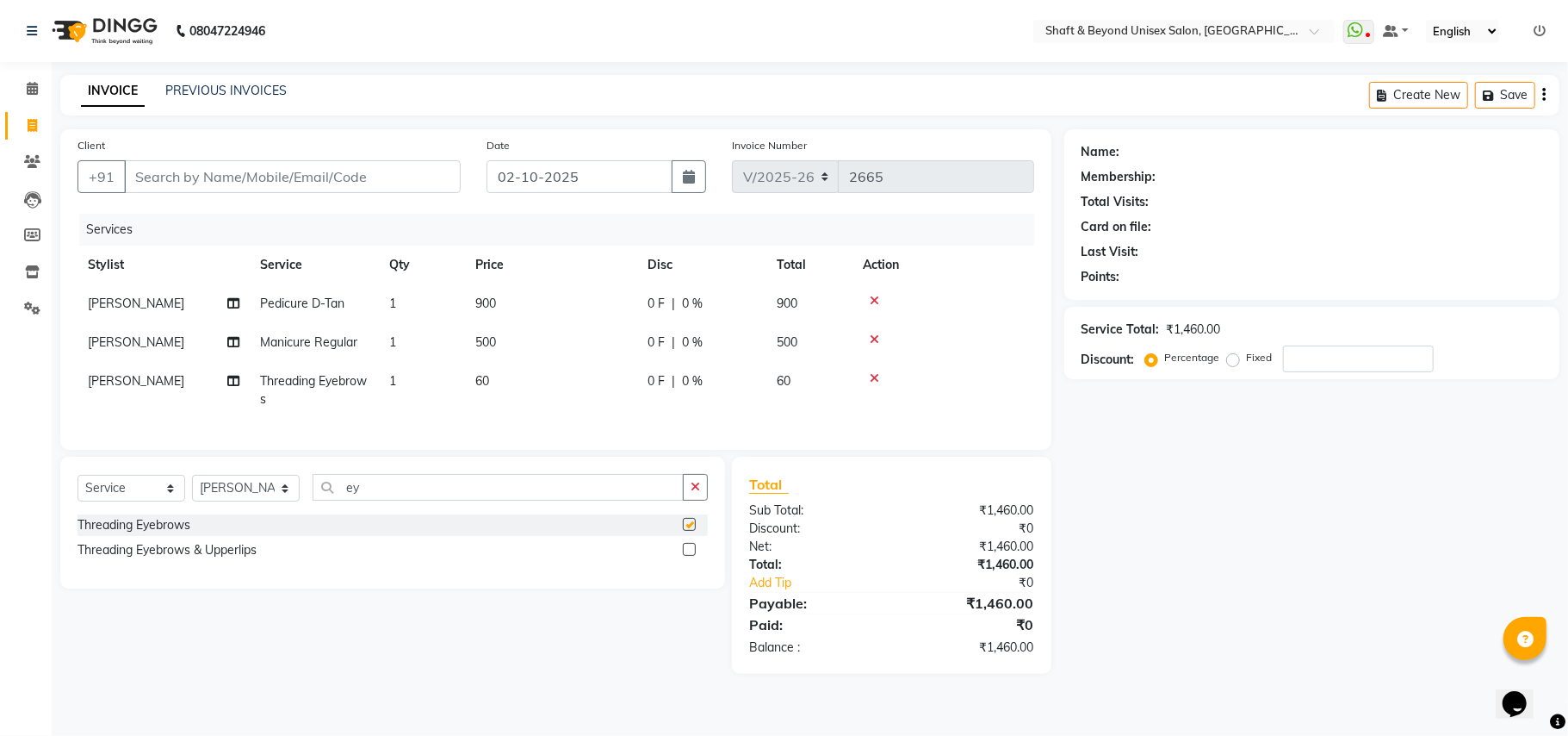
checkbox input "false"
click at [694, 493] on icon "button" at bounding box center [696, 486] width 9 height 12
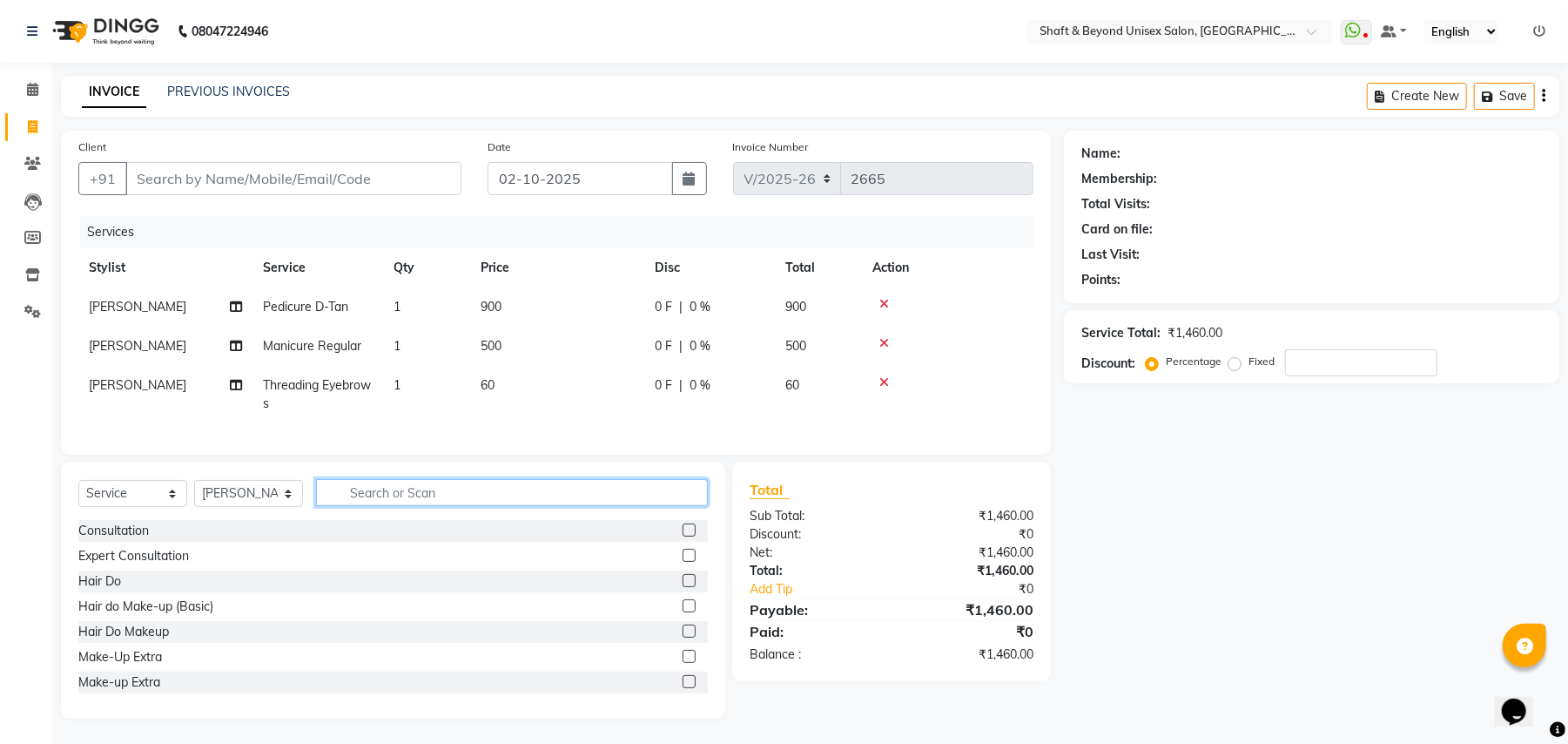
click at [667, 506] on input "text" at bounding box center [511, 493] width 391 height 27
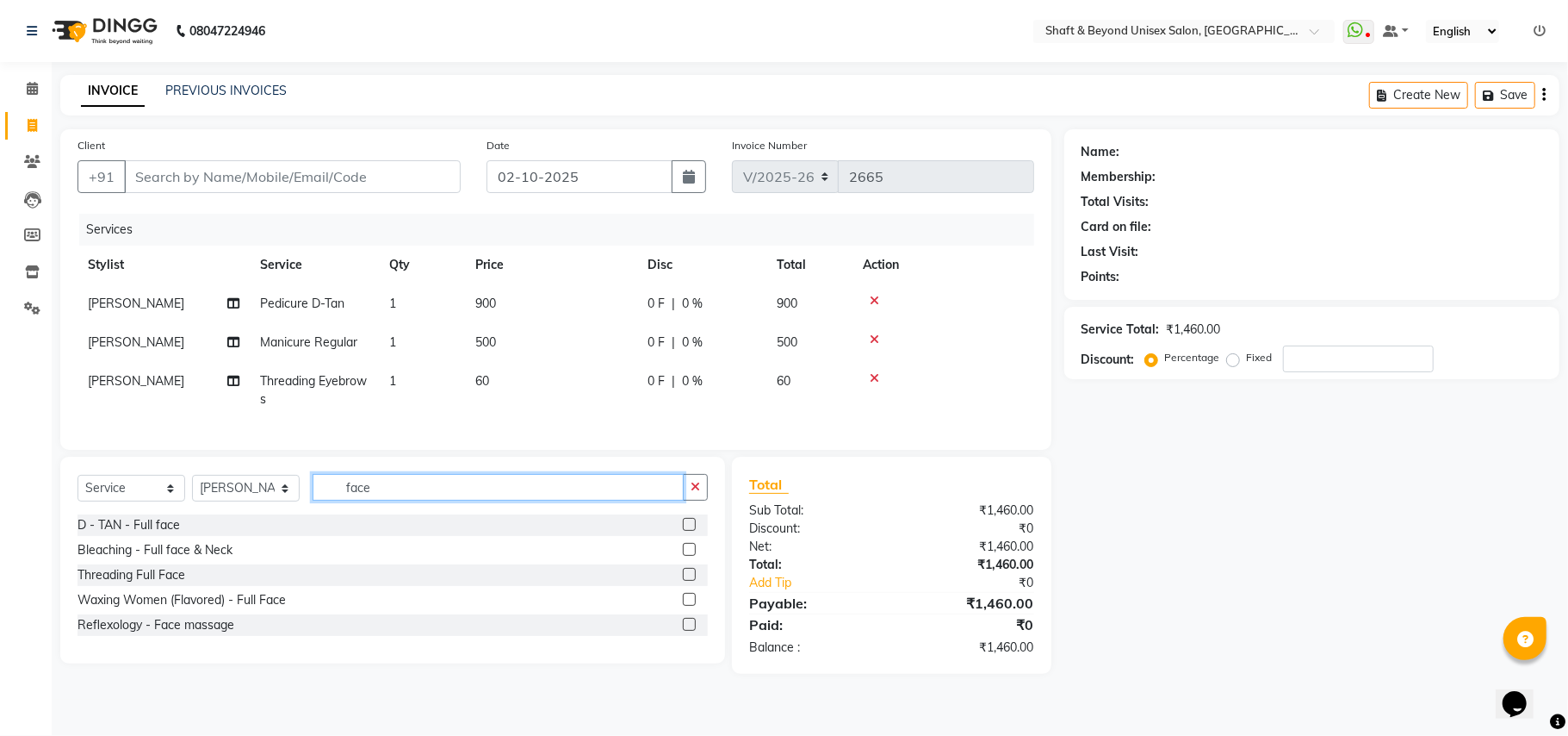
type input "face"
click at [685, 530] on label at bounding box center [689, 525] width 13 height 13
click at [685, 530] on input "checkbox" at bounding box center [688, 525] width 11 height 11
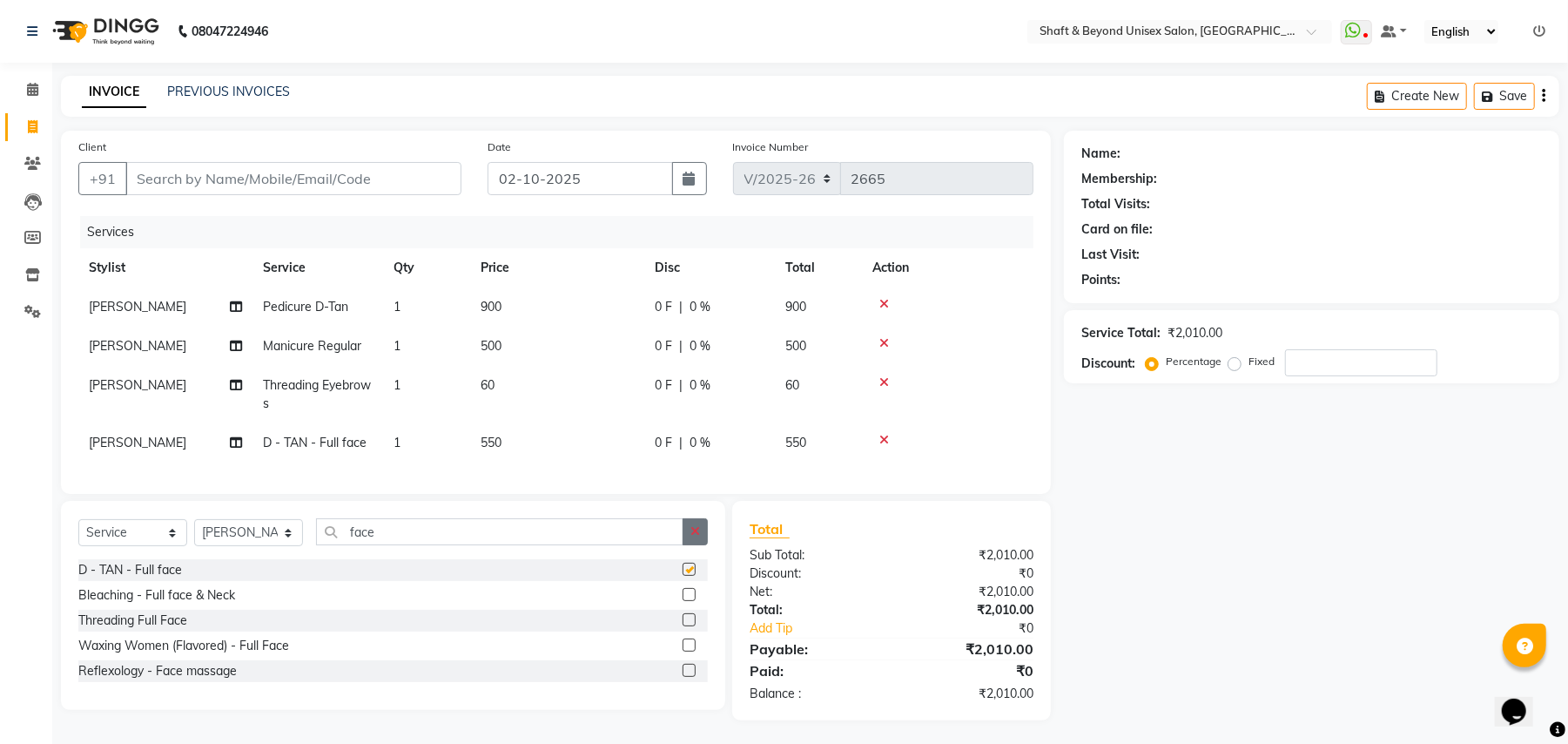
checkbox input "false"
click at [265, 179] on input "Client" at bounding box center [294, 178] width 336 height 33
type input "9"
type input "0"
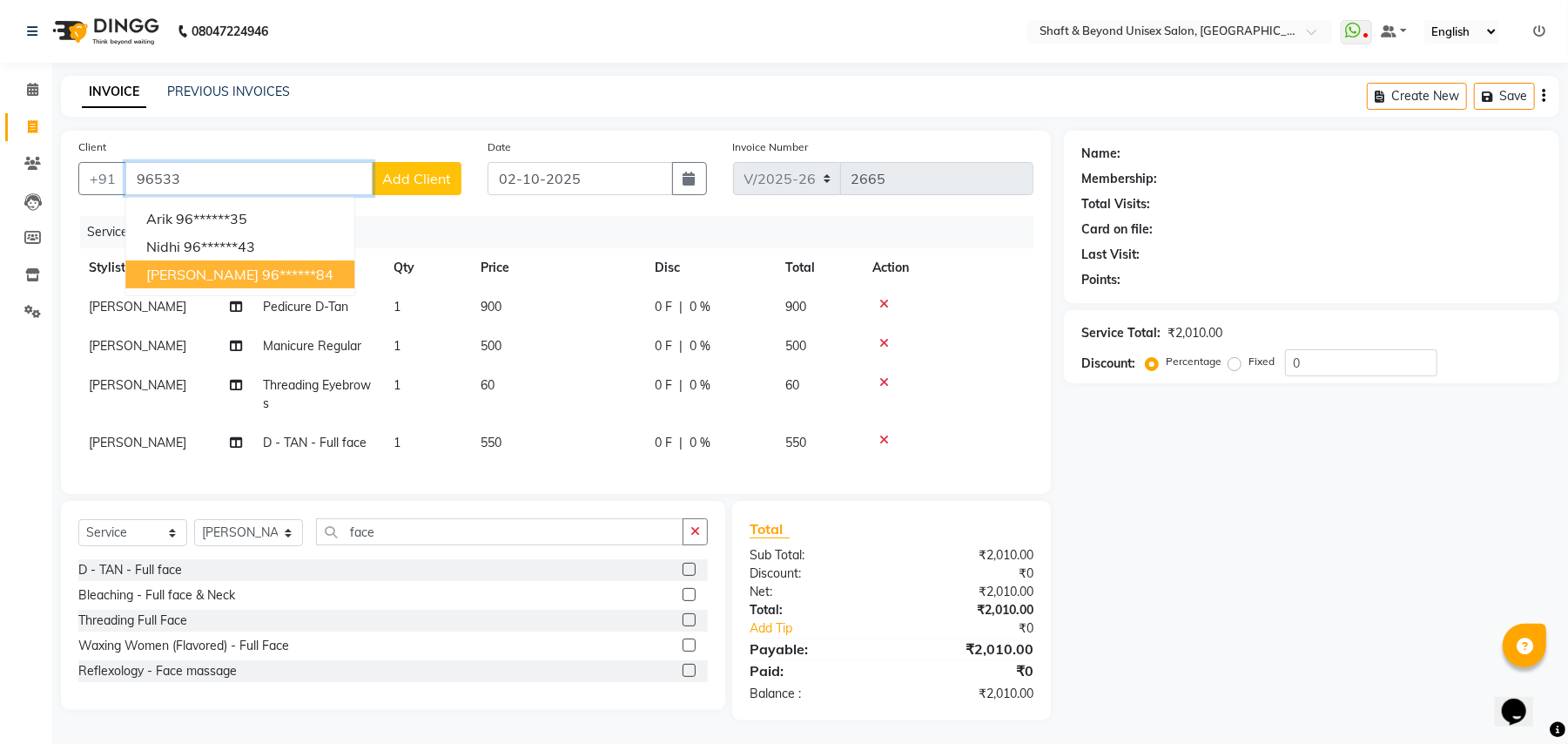
click at [262, 269] on ngb-highlight "96******84" at bounding box center [298, 274] width 72 height 17
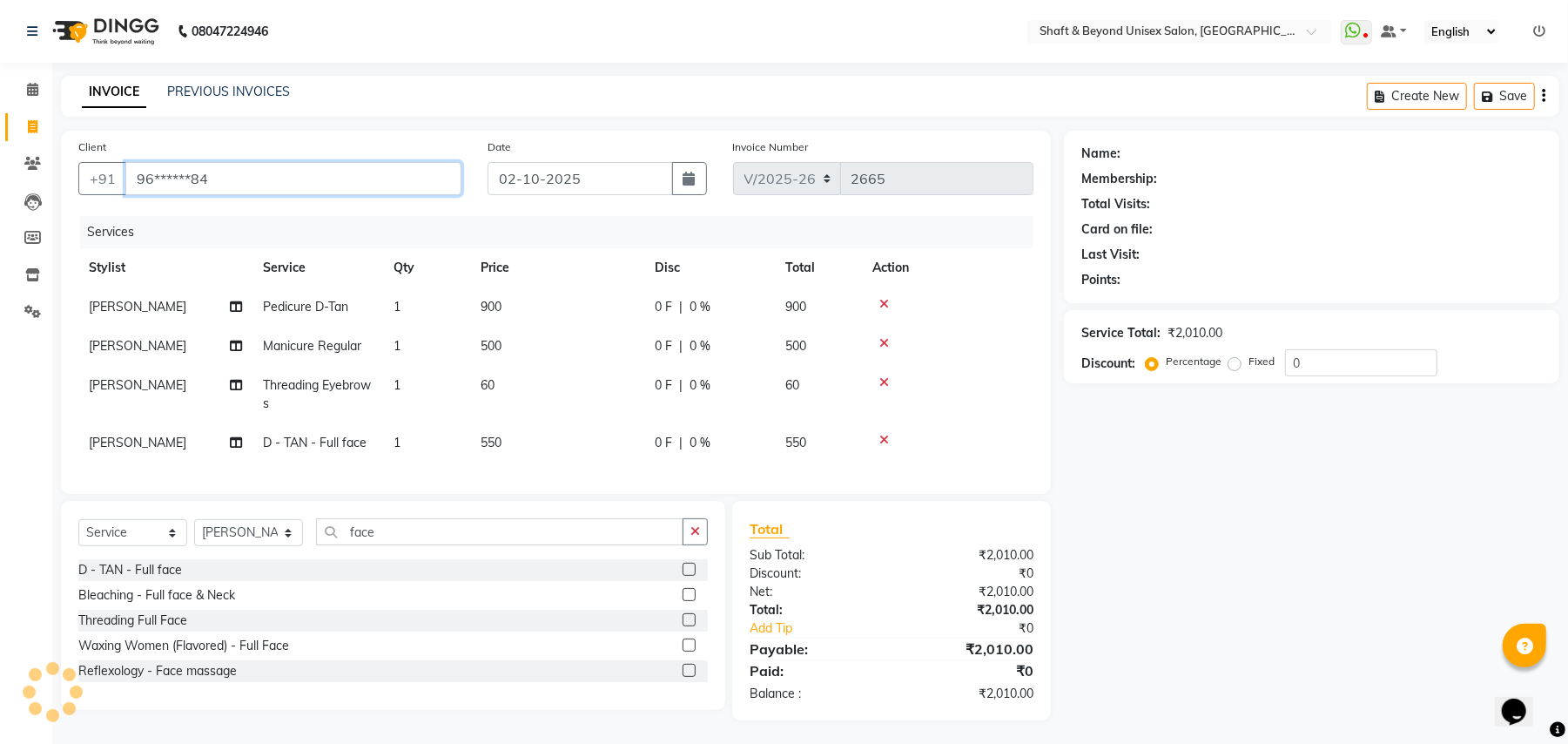
type input "96******84"
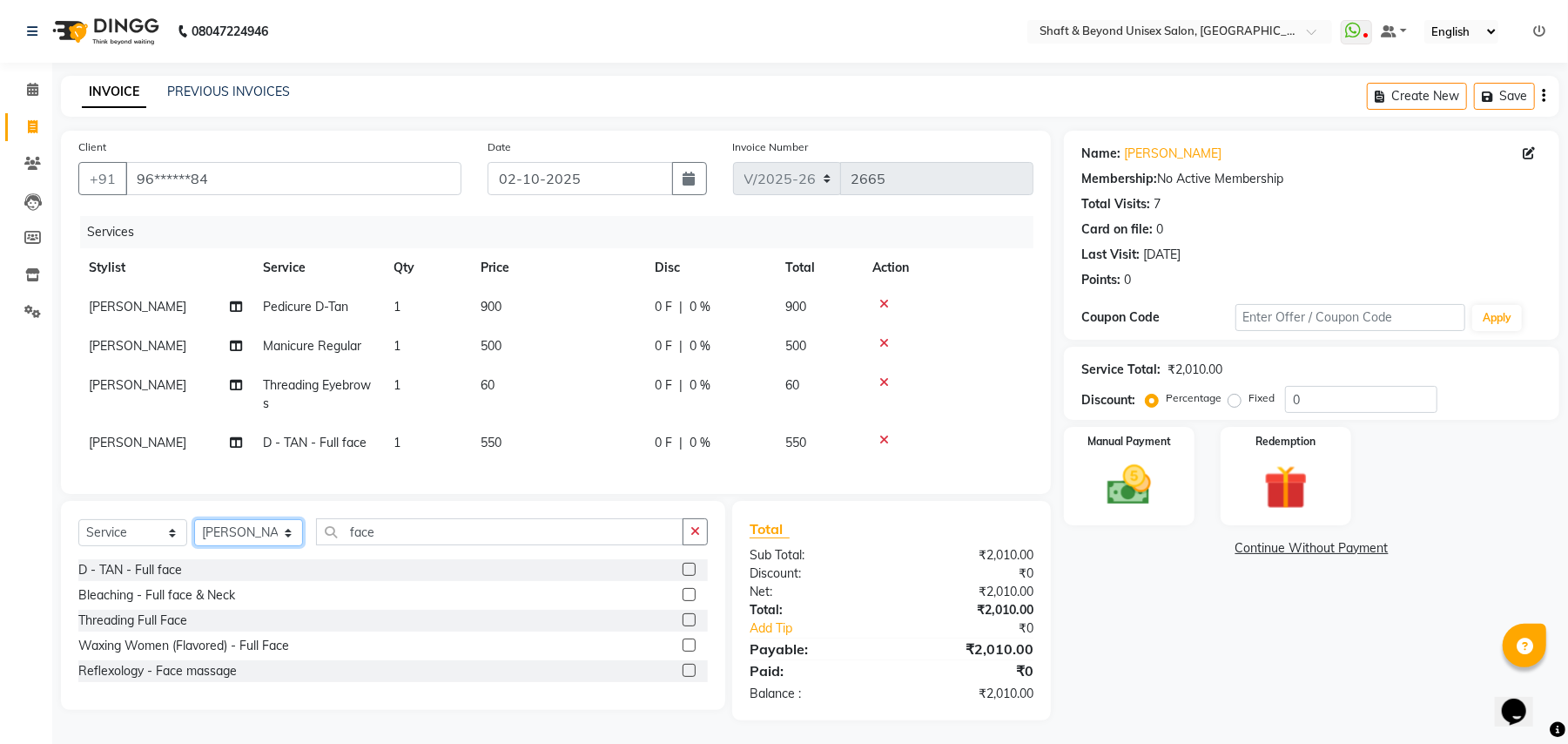
drag, startPoint x: 228, startPoint y: 545, endPoint x: 220, endPoint y: 538, distance: 10.6
click at [228, 545] on select "Select Stylist Archana [PERSON_NAME] [PERSON_NAME] [PERSON_NAME] [PERSON_NAME] …" at bounding box center [248, 532] width 109 height 27
select select "34090"
click at [194, 536] on select "Select Stylist Archana [PERSON_NAME] [PERSON_NAME] [PERSON_NAME] [PERSON_NAME] …" at bounding box center [248, 532] width 109 height 27
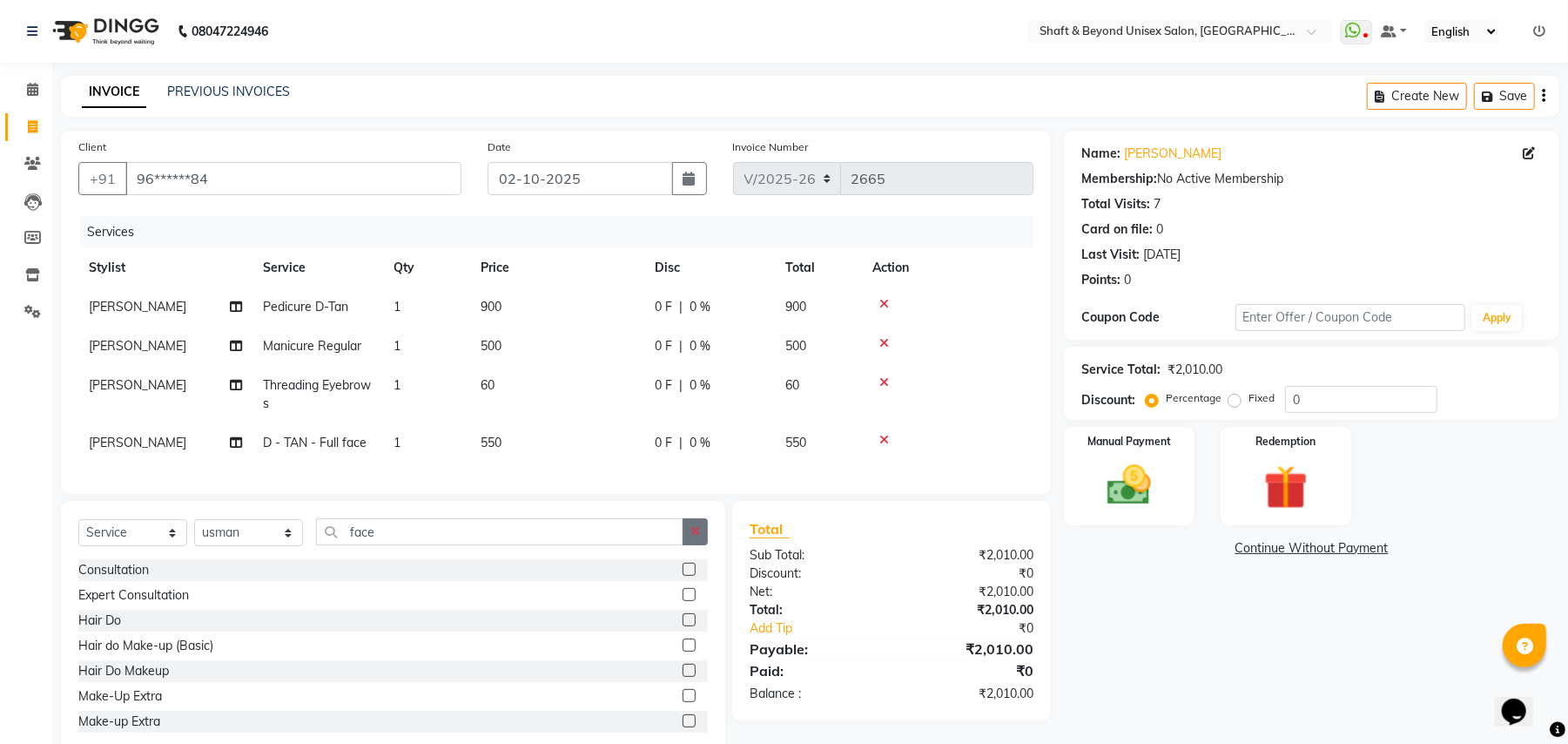
click at [694, 537] on icon "button" at bounding box center [695, 530] width 9 height 12
click at [656, 545] on input "text" at bounding box center [511, 531] width 391 height 27
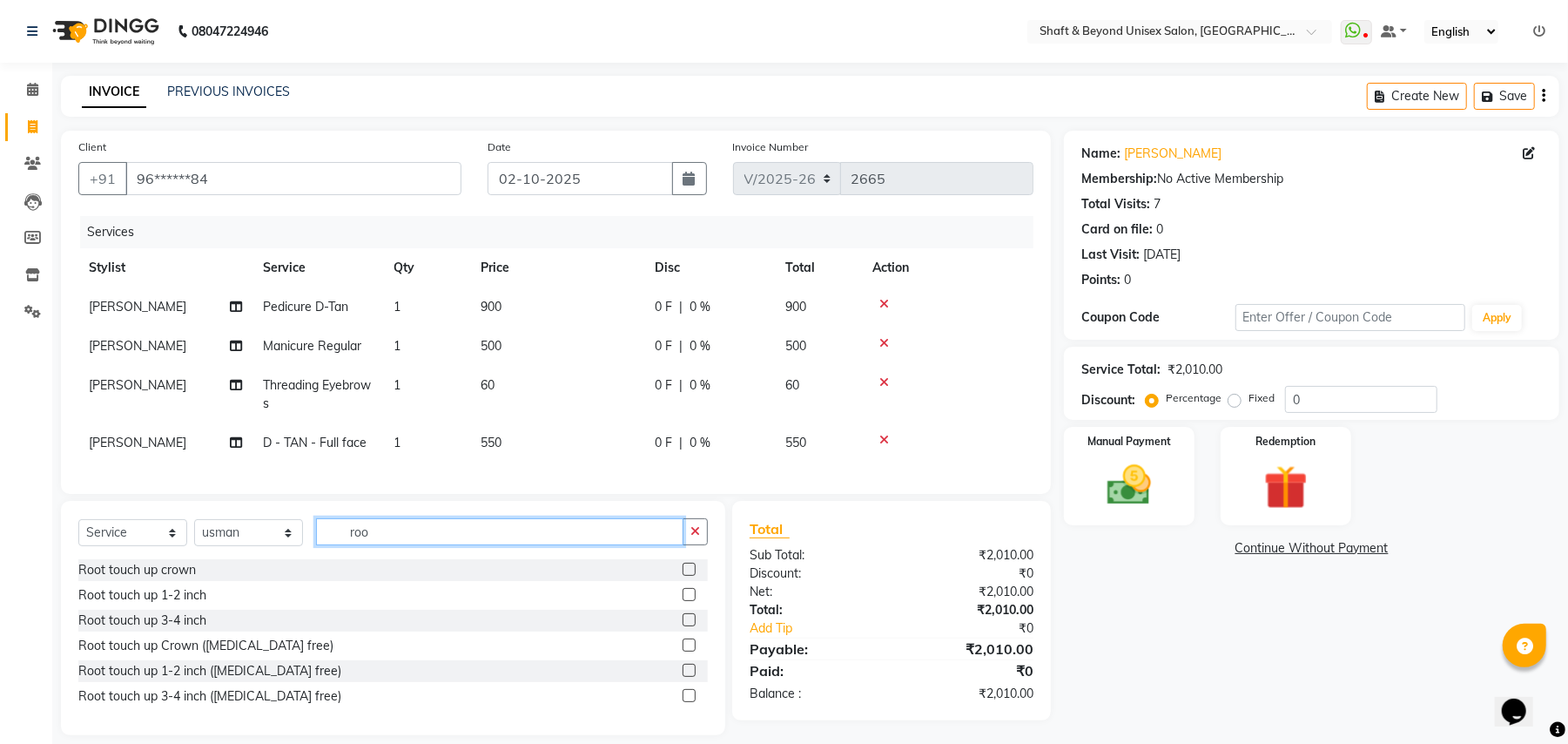
type input "roo"
click at [688, 677] on label at bounding box center [689, 670] width 13 height 13
click at [688, 677] on input "checkbox" at bounding box center [688, 671] width 11 height 11
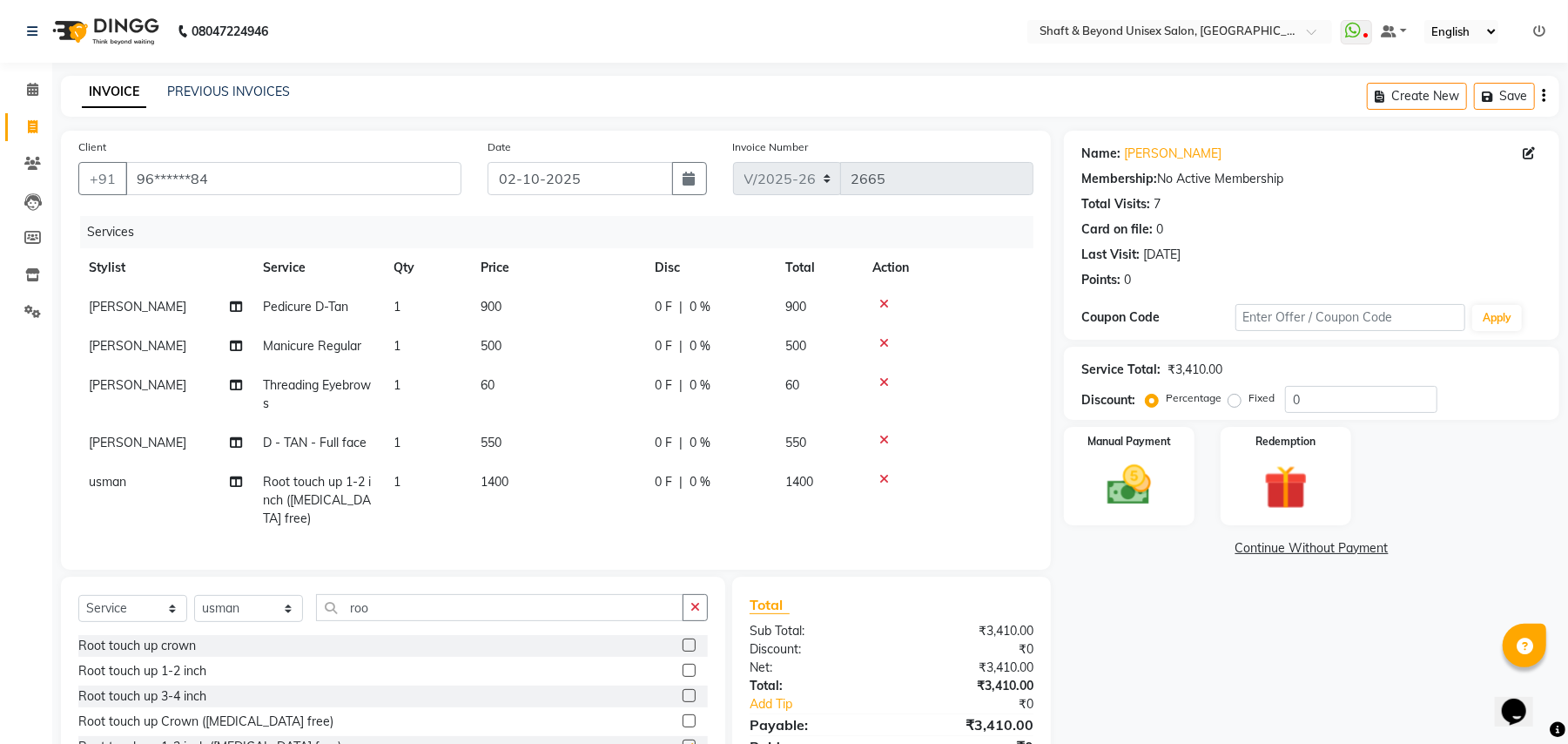
checkbox input "false"
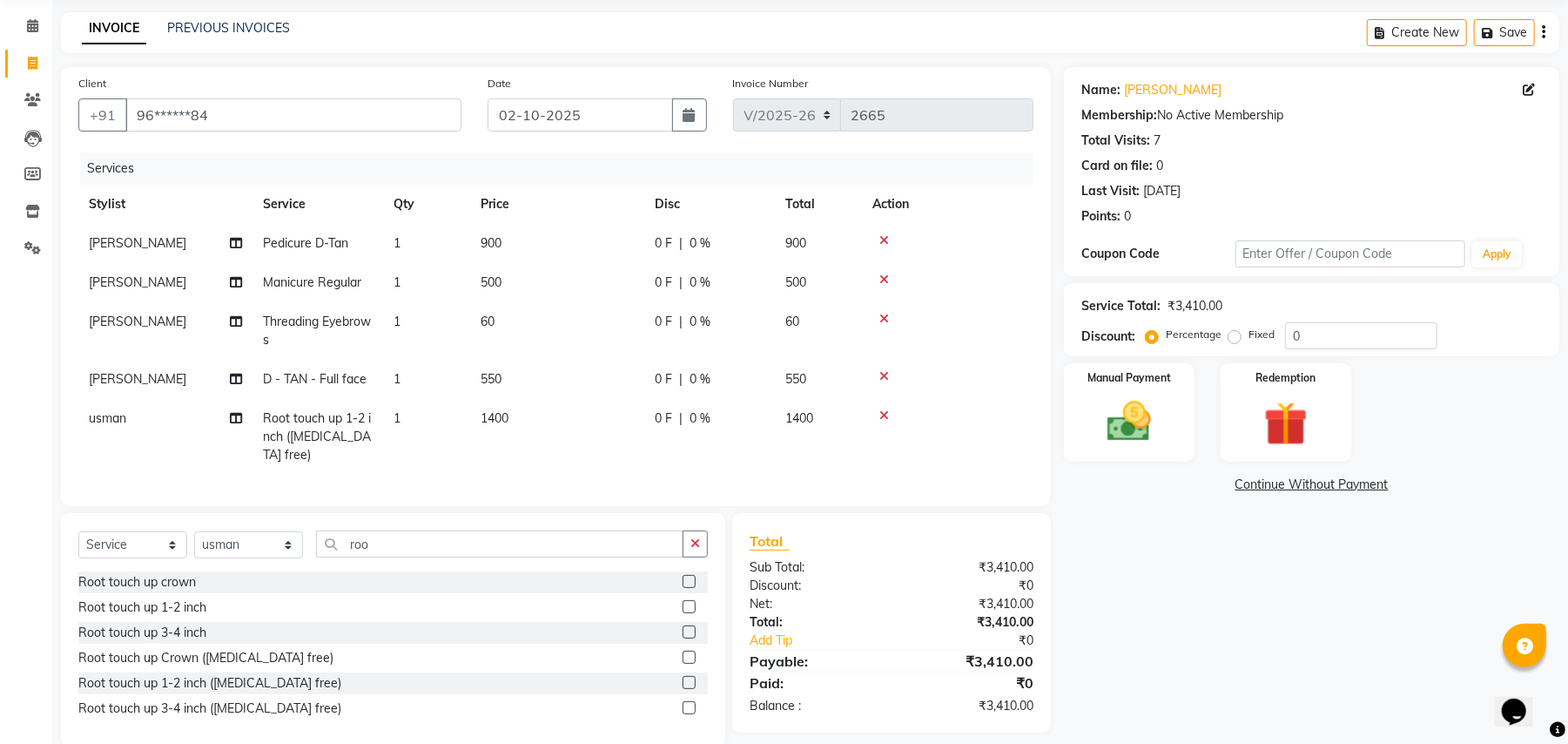
scroll to position [93, 0]
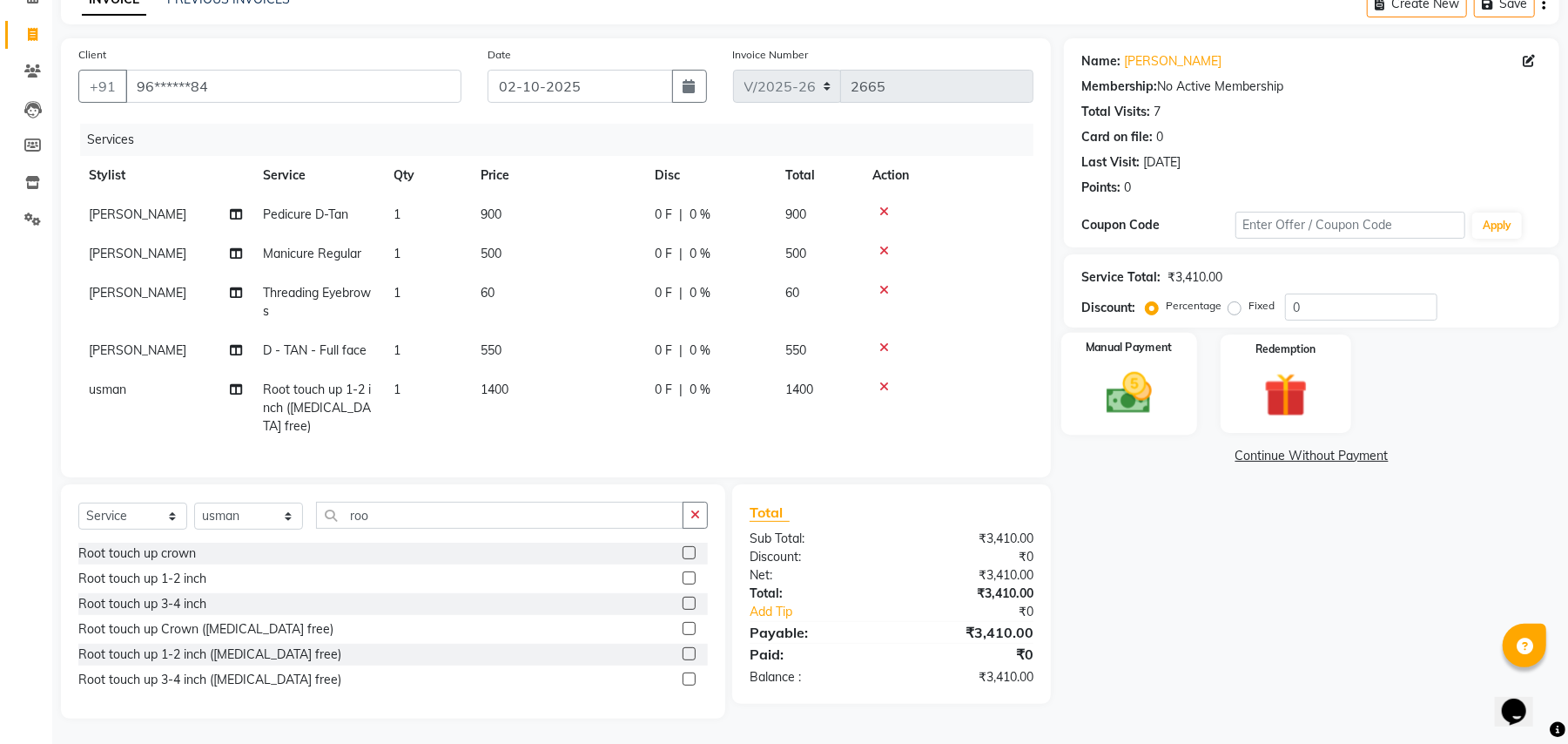
click at [1160, 383] on img at bounding box center [1129, 393] width 75 height 53
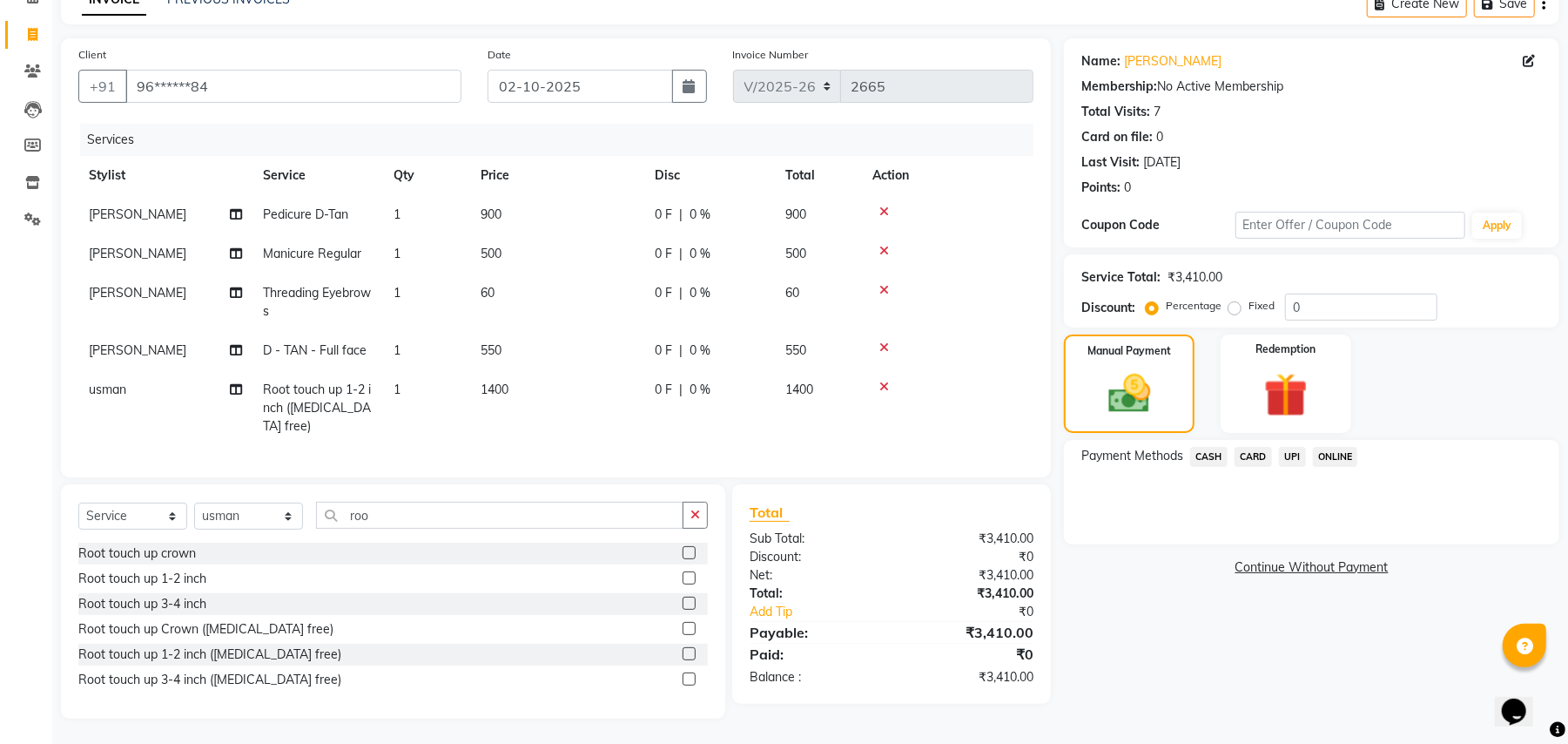
click at [397, 216] on span "1" at bounding box center [396, 214] width 7 height 16
select select "19080"
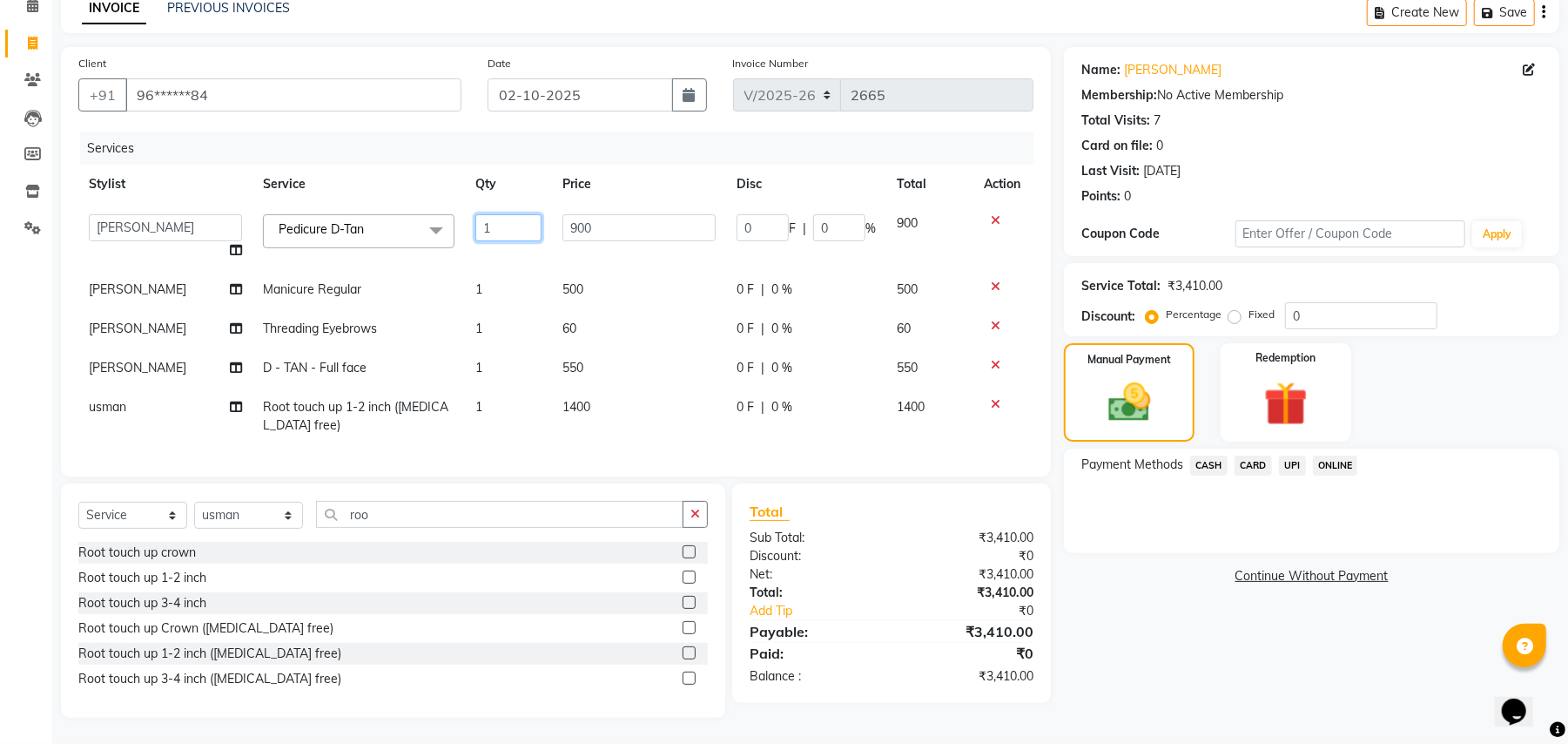
click at [494, 226] on input "1" at bounding box center [508, 228] width 66 height 27
type input "2"
click at [494, 238] on tbody "Archana [PERSON_NAME] [PERSON_NAME] [PERSON_NAME] [PERSON_NAME] [PERSON_NAME] […" at bounding box center [556, 324] width 955 height 241
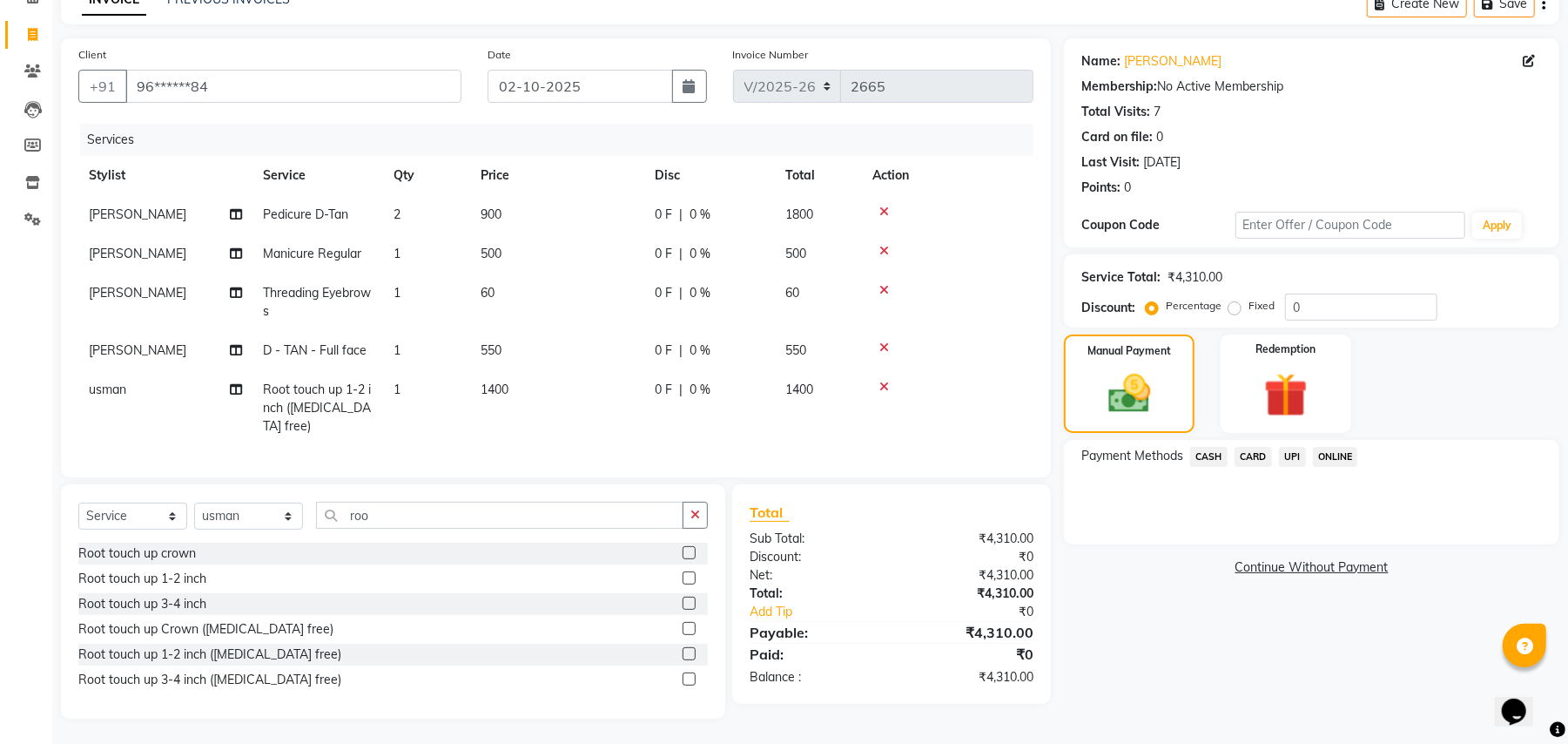
click at [402, 214] on td "2" at bounding box center [426, 214] width 87 height 39
select select "19080"
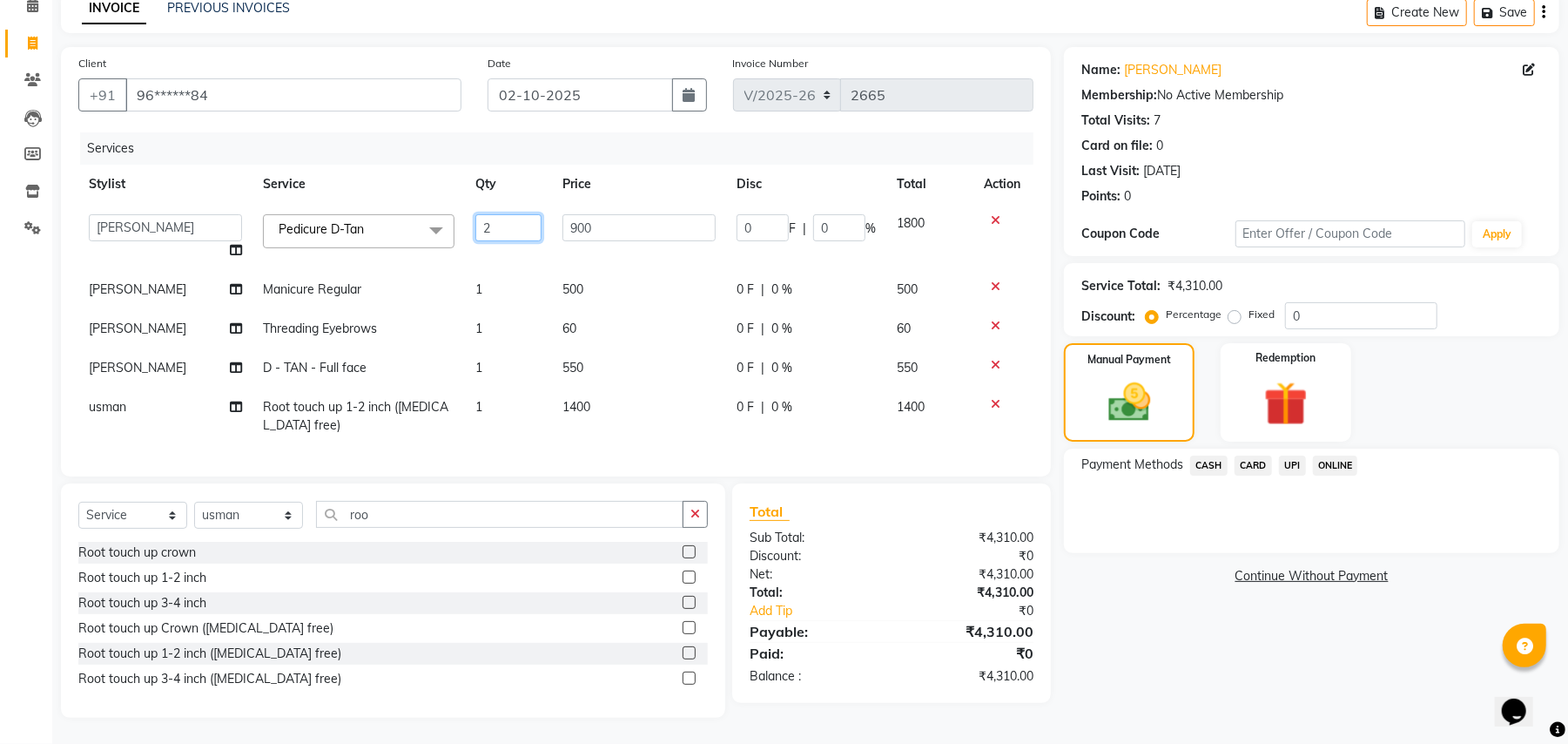
click at [494, 219] on input "2" at bounding box center [508, 228] width 66 height 27
click at [478, 246] on tbody "Archana [PERSON_NAME] [PERSON_NAME] [PERSON_NAME] [PERSON_NAME] [PERSON_NAME] […" at bounding box center [556, 324] width 955 height 241
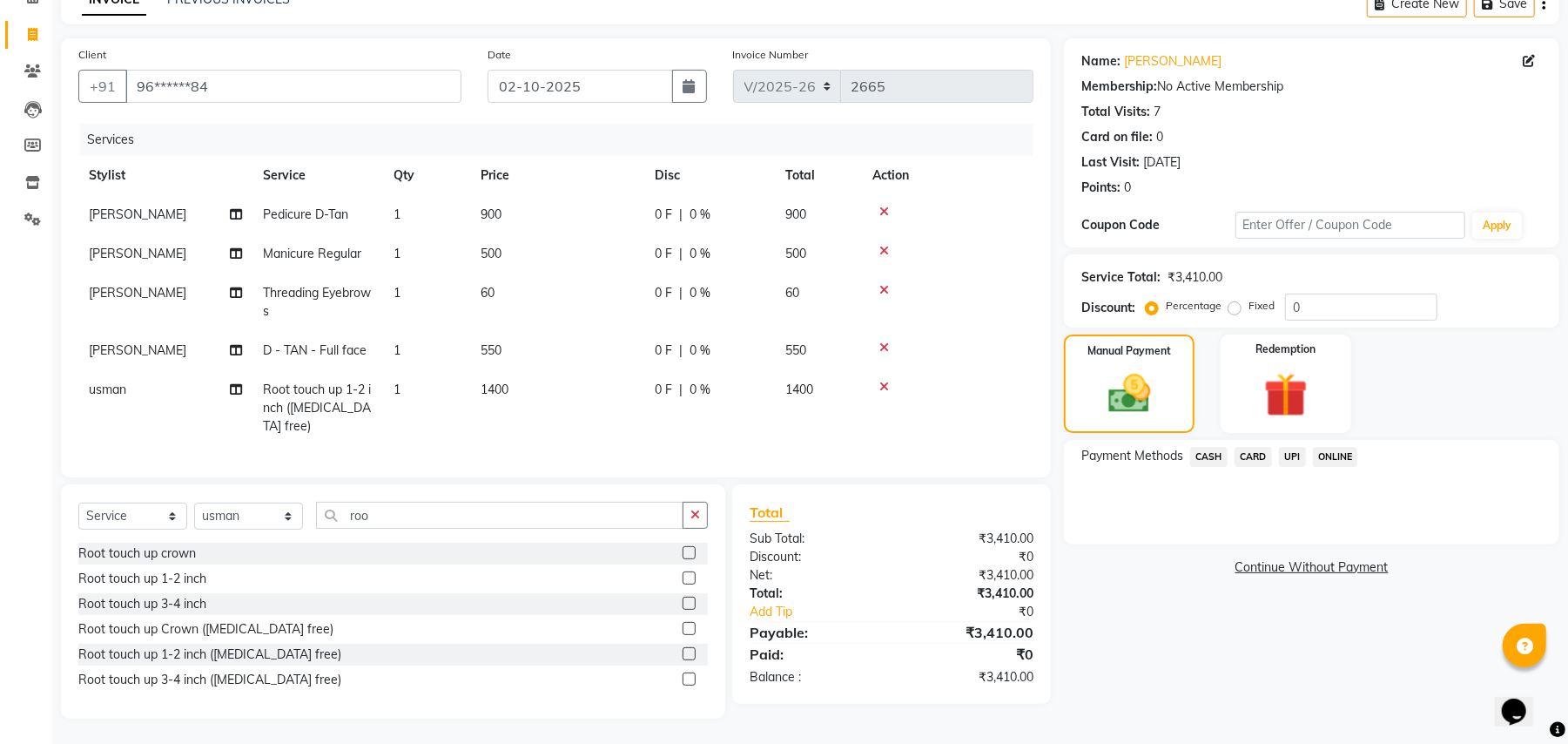
click at [1331, 457] on span "ONLINE" at bounding box center [1335, 457] width 45 height 20
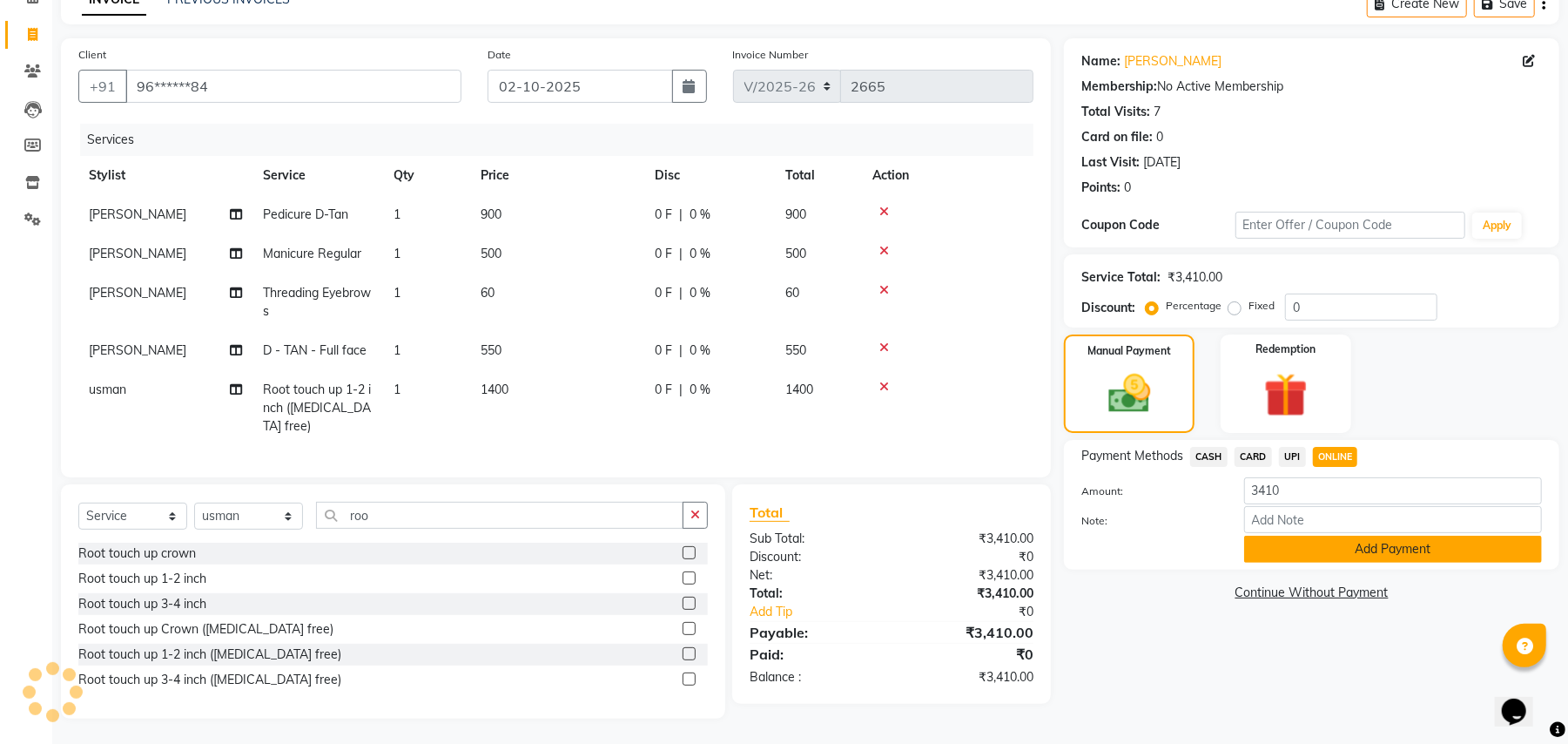
click at [1353, 550] on button "Add Payment" at bounding box center [1392, 548] width 298 height 27
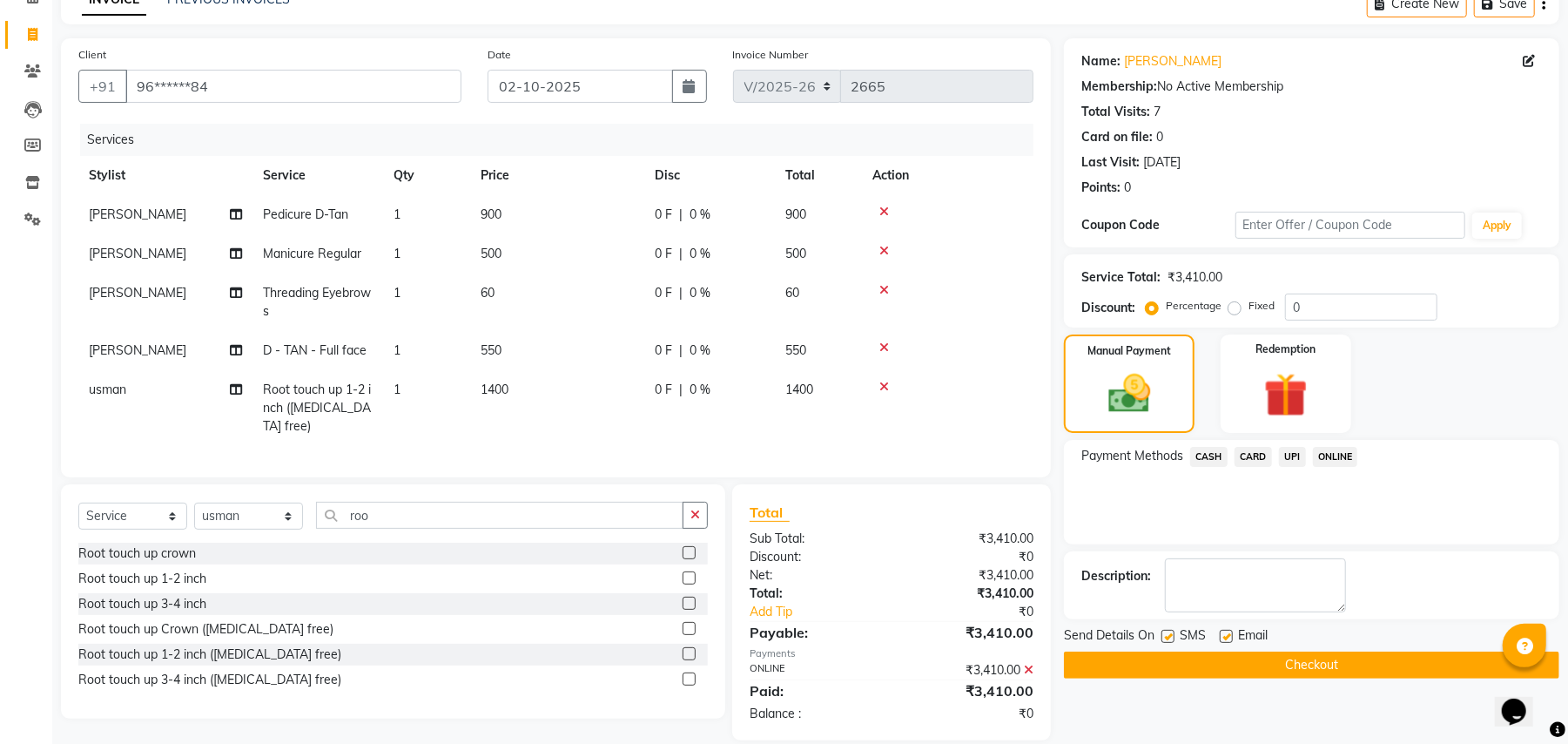
scroll to position [113, 0]
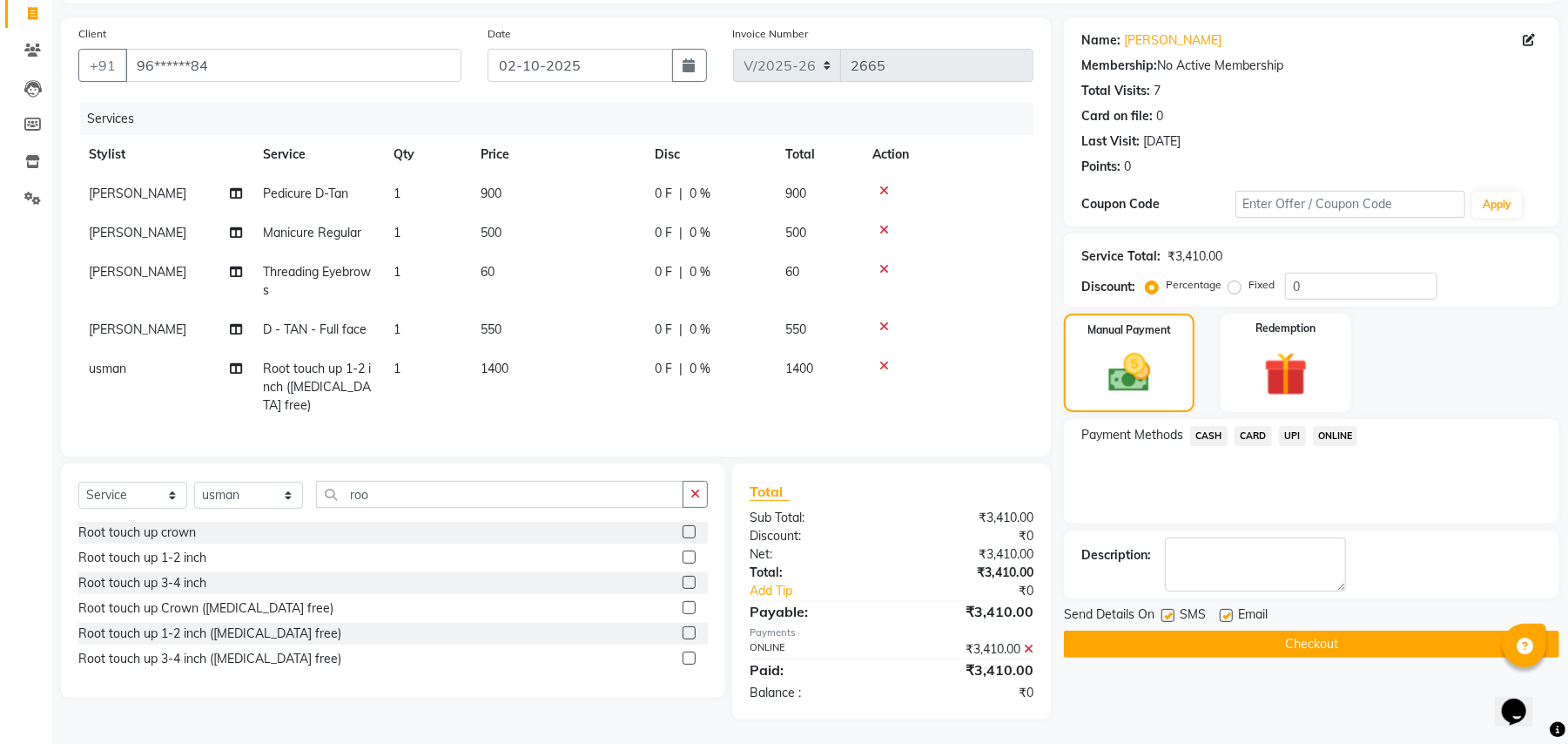
click at [1340, 641] on button "Checkout" at bounding box center [1312, 644] width 495 height 27
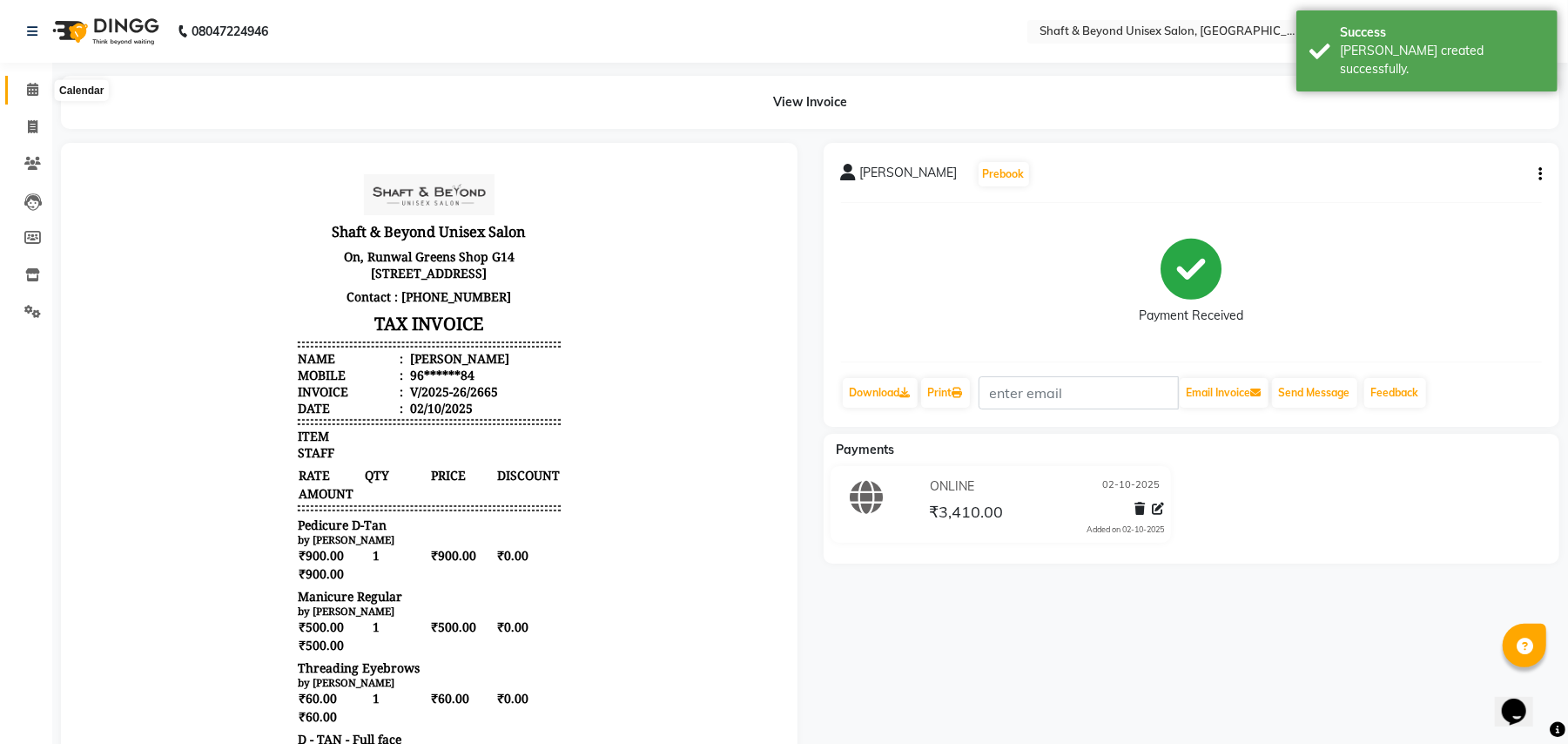
click at [27, 87] on icon at bounding box center [33, 90] width 11 height 13
